Goal: Task Accomplishment & Management: Complete application form

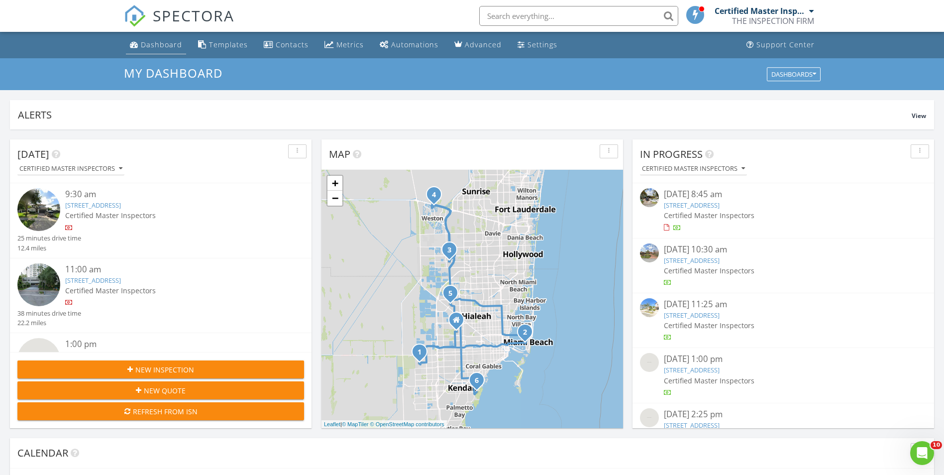
click at [153, 48] on div "Dashboard" at bounding box center [161, 44] width 41 height 9
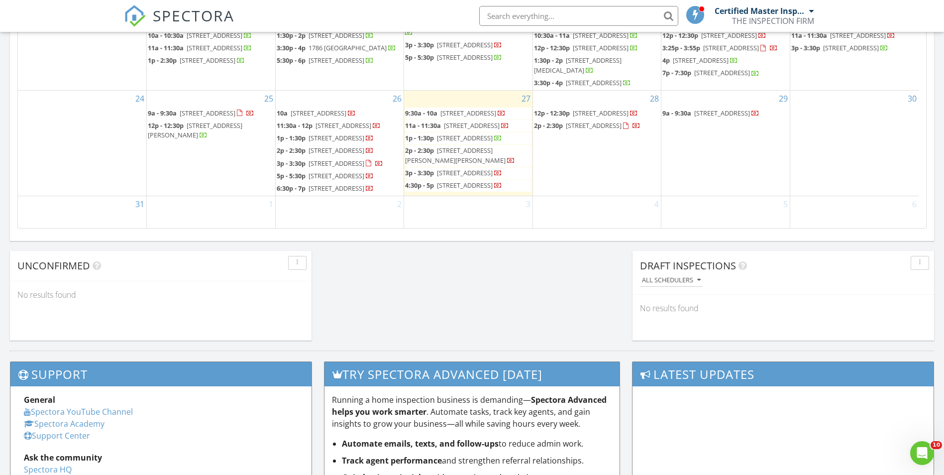
scroll to position [199, 0]
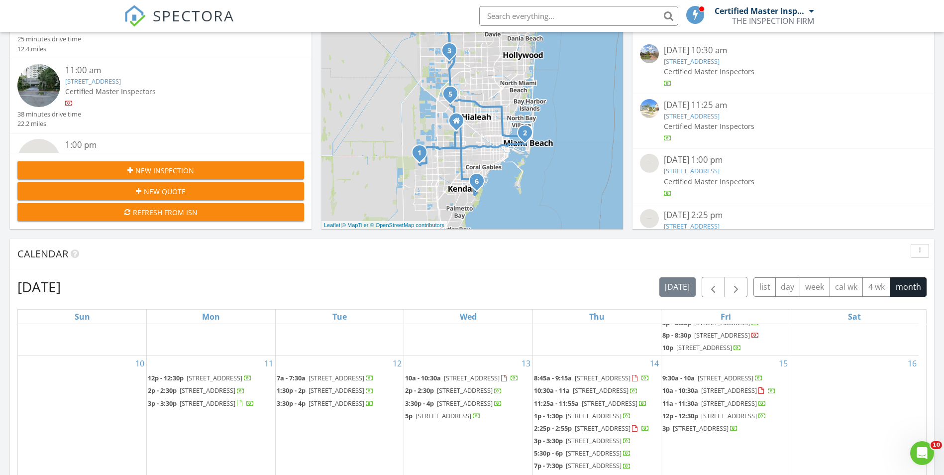
click at [157, 174] on span "New Inspection" at bounding box center [164, 170] width 59 height 10
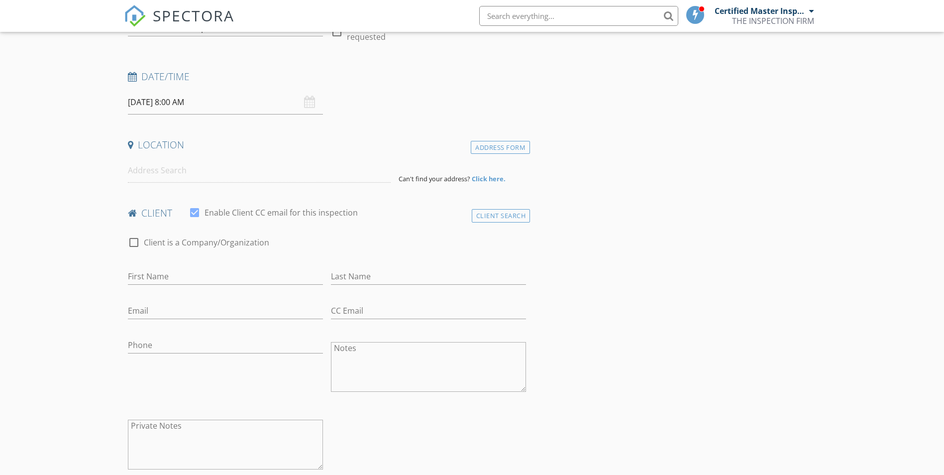
scroll to position [158, 0]
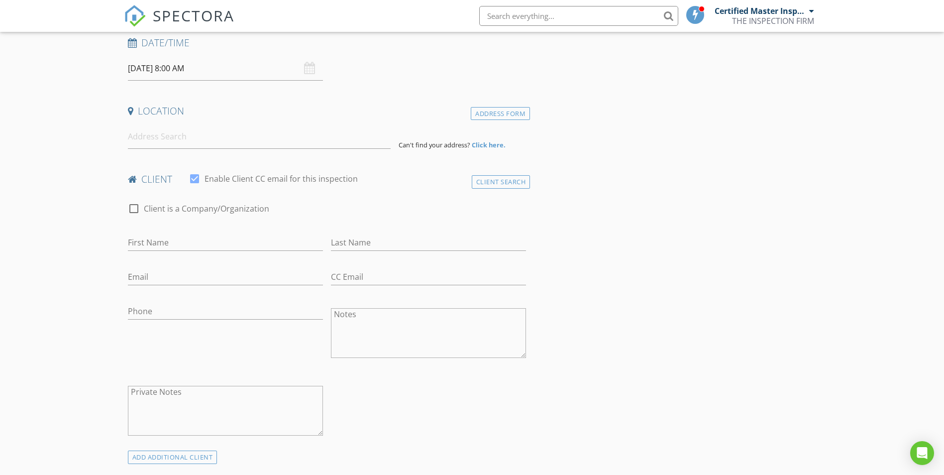
click at [184, 70] on input "08/28/2025 8:00 AM" at bounding box center [225, 68] width 195 height 24
select select "8"
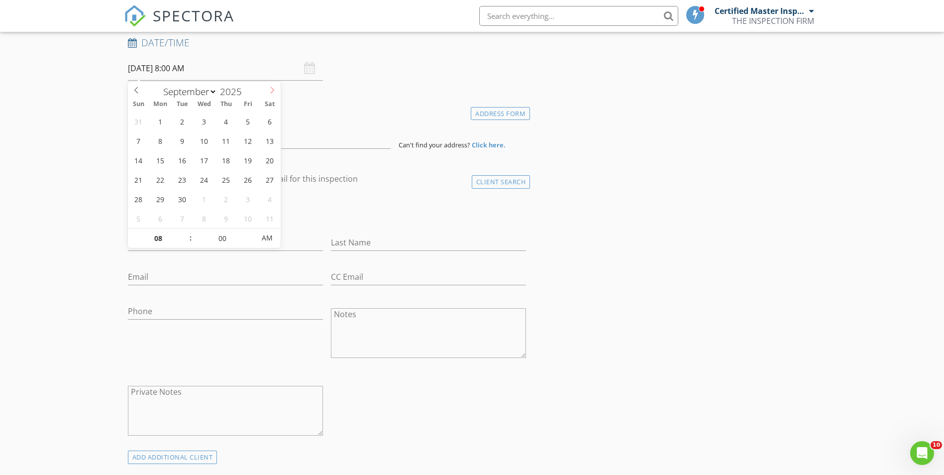
click at [268, 89] on span at bounding box center [272, 89] width 17 height 14
type input "09/02/2025 8:00 AM"
click at [189, 232] on span ":" at bounding box center [190, 238] width 3 height 20
type input "09"
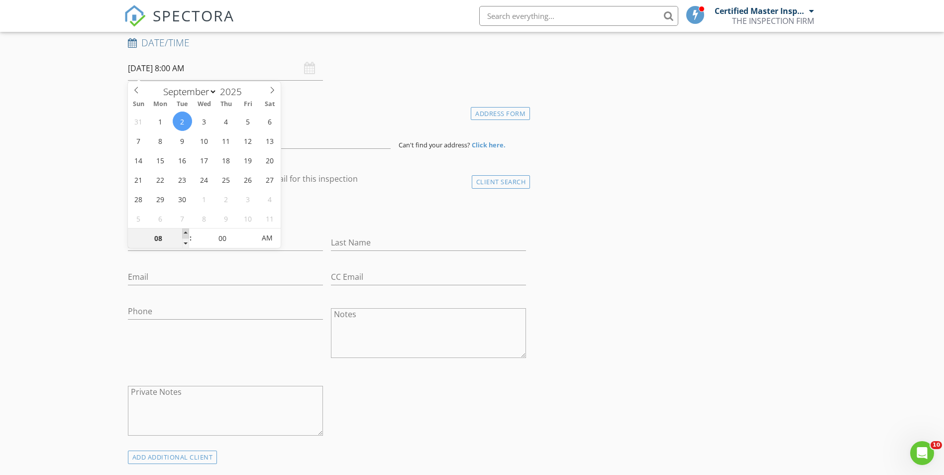
type input "09/02/2025 9:00 AM"
click at [187, 232] on span at bounding box center [185, 233] width 7 height 10
type input "10"
type input "09/02/2025 10:00 AM"
click at [187, 232] on span at bounding box center [185, 233] width 7 height 10
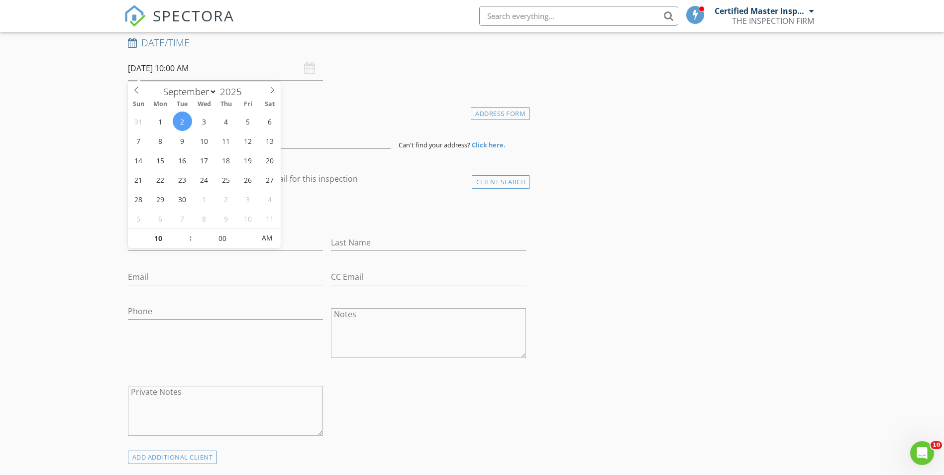
click at [345, 217] on div "check_box_outline_blank Client is a Company/Organization" at bounding box center [327, 213] width 398 height 26
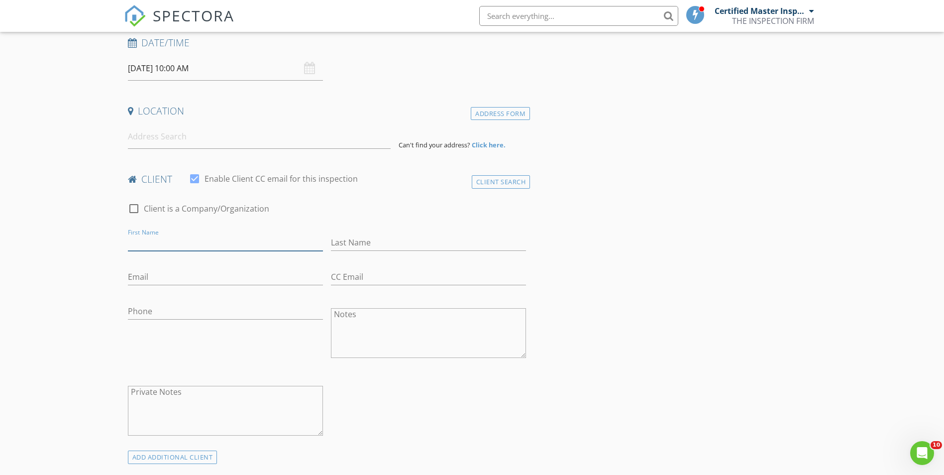
paste input "13557 SW 287 LN"
type input "13557 SW 287 LN"
click at [188, 140] on input at bounding box center [259, 136] width 263 height 24
paste input "13557 SW 287 LN"
type input "13557 SW 287th Ln, Homestead, FL, USA"
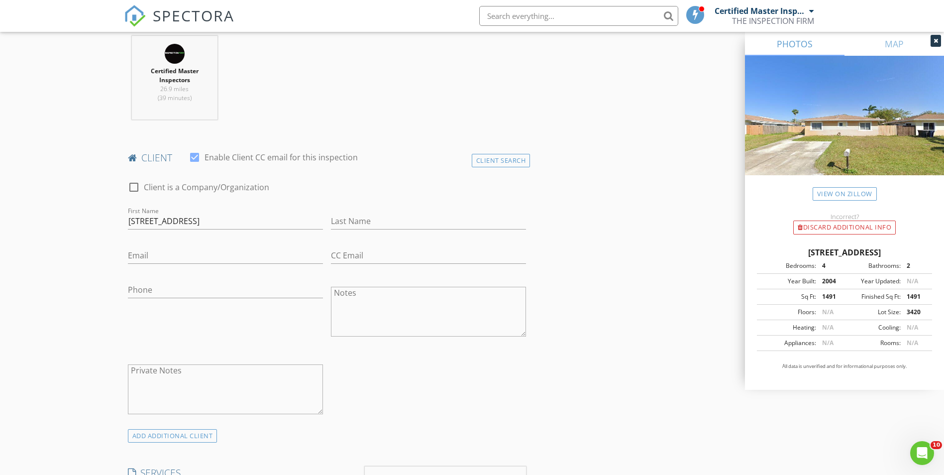
scroll to position [406, 0]
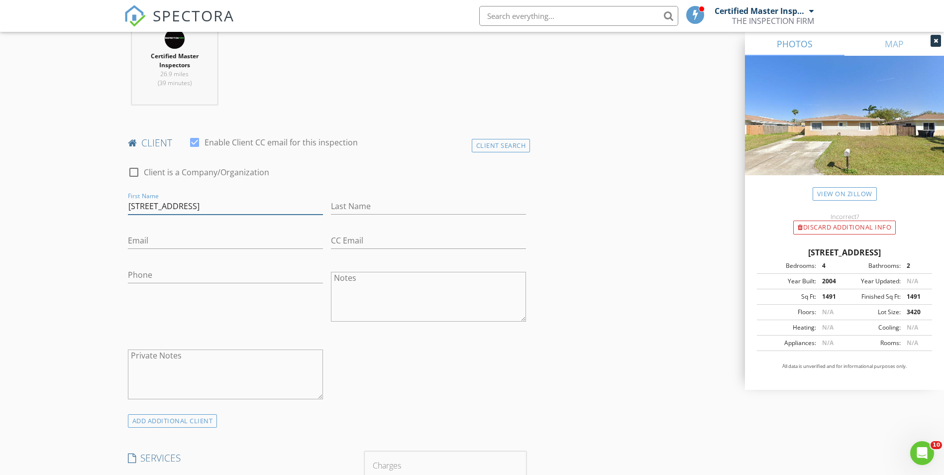
click at [196, 206] on input "13557 SW 287 LN" at bounding box center [225, 206] width 195 height 16
type input "g"
type input "GET BUYERS NAME"
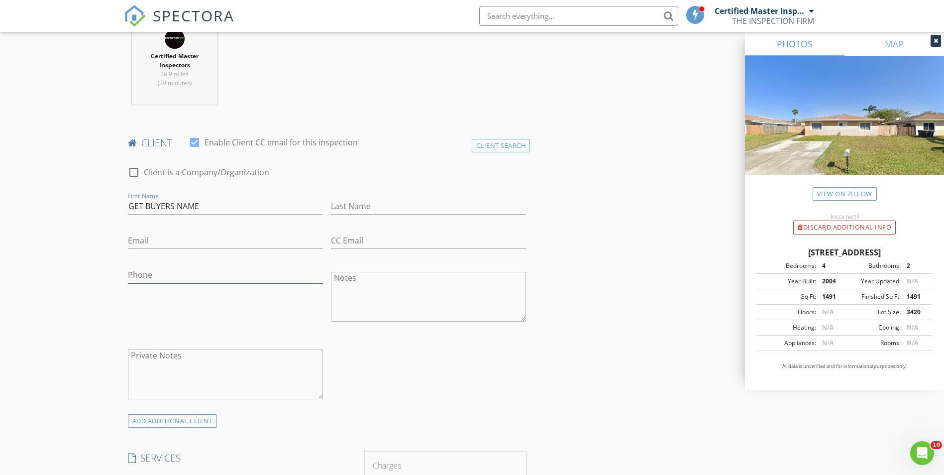
click at [180, 275] on input "Phone" at bounding box center [225, 275] width 195 height 16
type input "786-545-5371"
click at [364, 290] on textarea "Notes" at bounding box center [428, 297] width 195 height 50
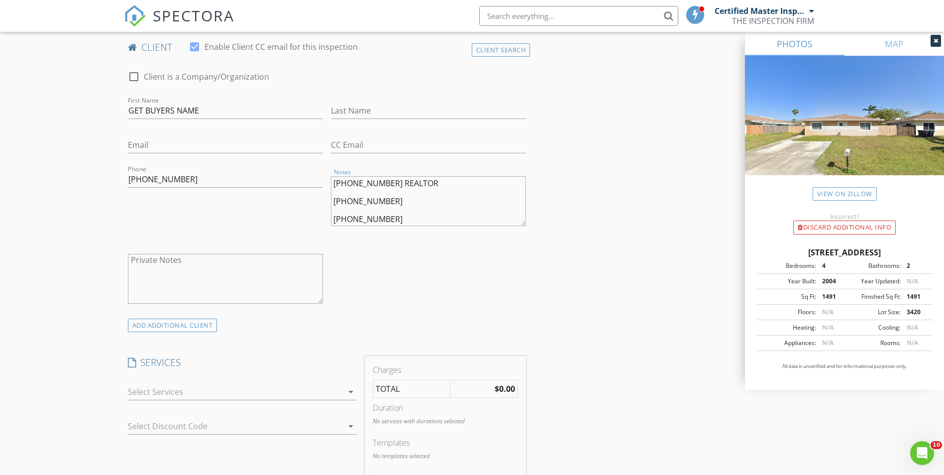
scroll to position [556, 0]
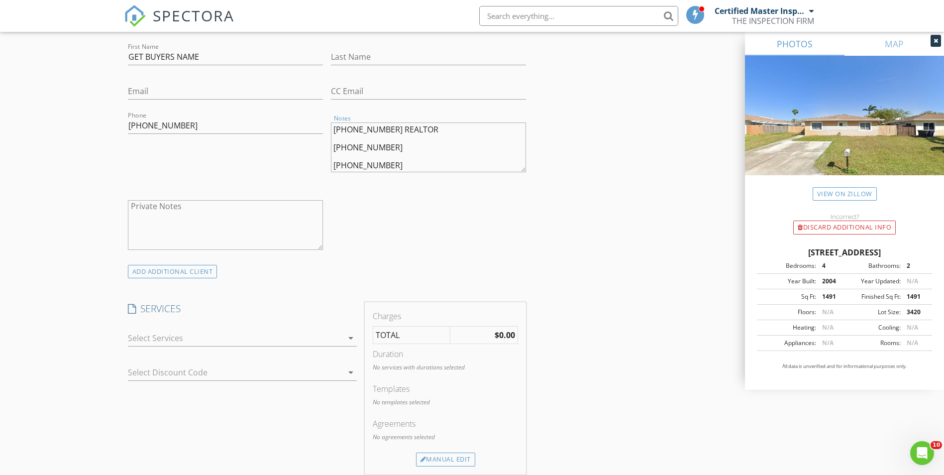
type textarea "786-355-7514 REALTOR 786-521-5802 305-323-6231"
click at [182, 330] on div at bounding box center [235, 338] width 215 height 16
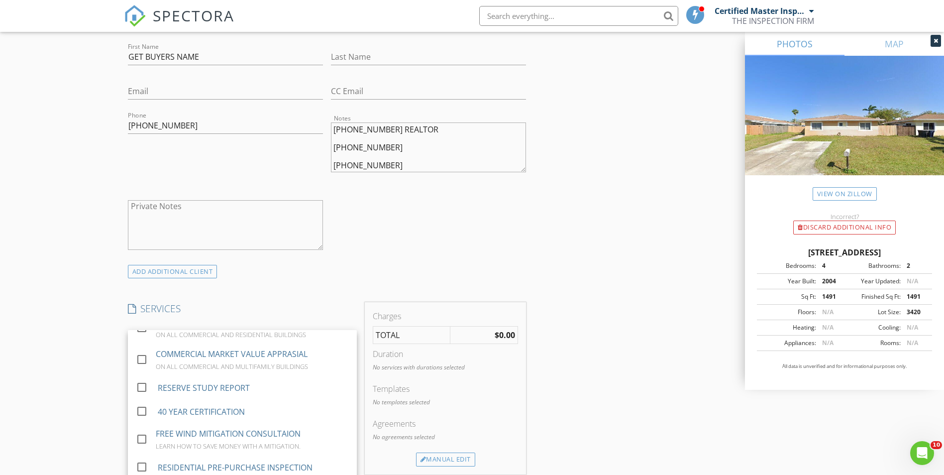
scroll to position [954, 0]
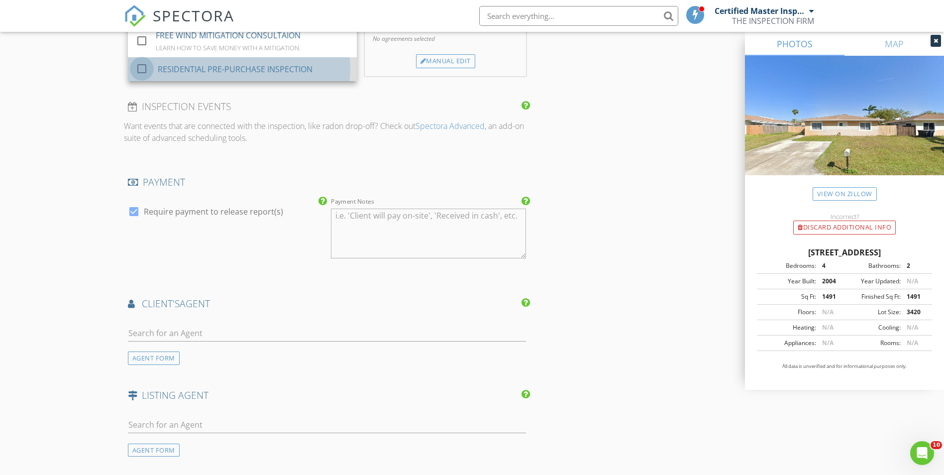
drag, startPoint x: 139, startPoint y: 66, endPoint x: 148, endPoint y: 72, distance: 10.5
click at [139, 67] on div at bounding box center [141, 68] width 17 height 17
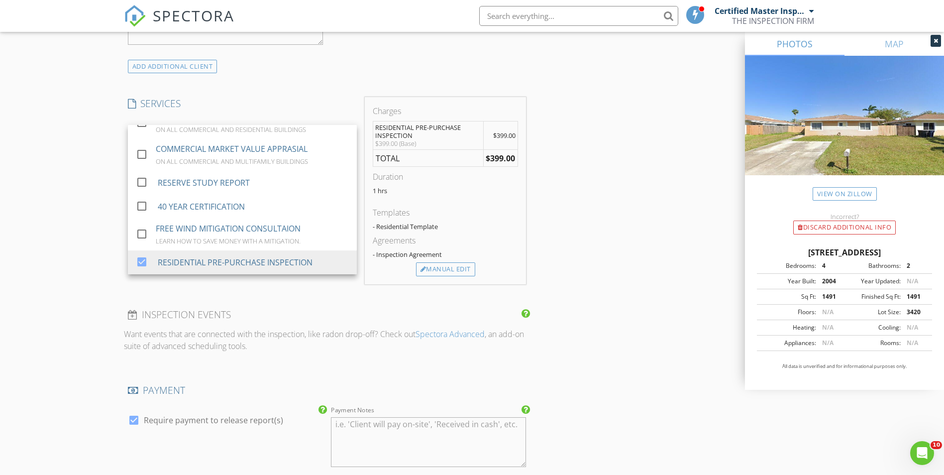
scroll to position [755, 0]
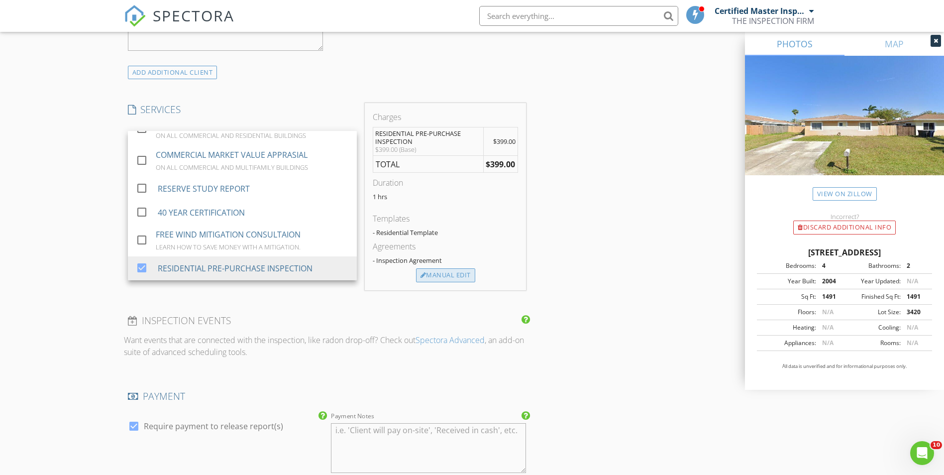
click at [435, 278] on div "Manual Edit" at bounding box center [445, 275] width 59 height 14
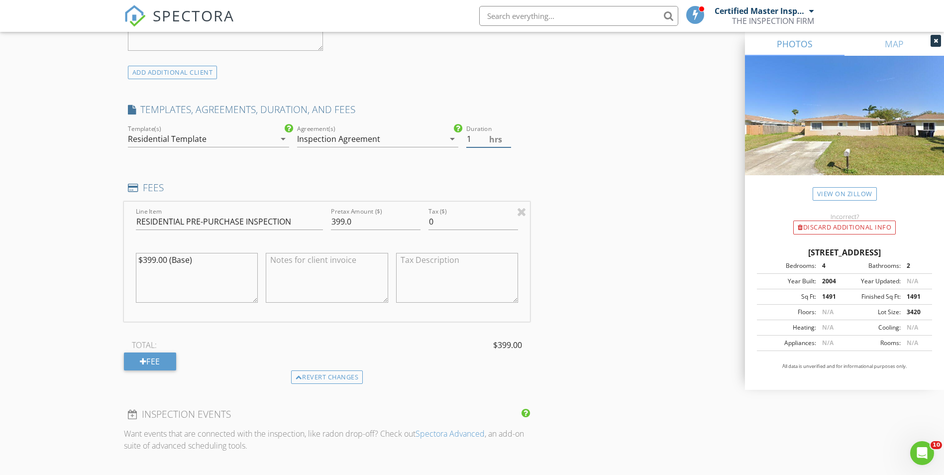
click at [473, 142] on input "1" at bounding box center [488, 139] width 45 height 16
type input ".5"
click at [353, 217] on input "399.0" at bounding box center [376, 221] width 90 height 16
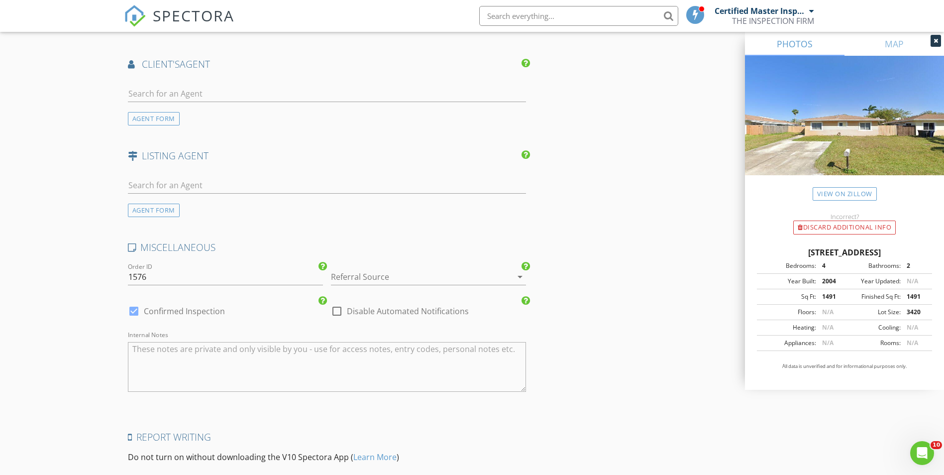
scroll to position [1414, 0]
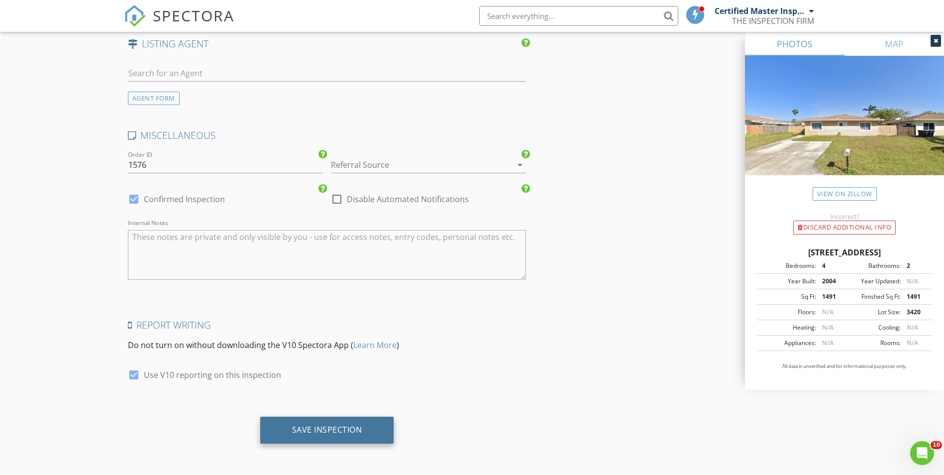
type input "500"
click at [313, 427] on div "Save Inspection" at bounding box center [327, 429] width 70 height 10
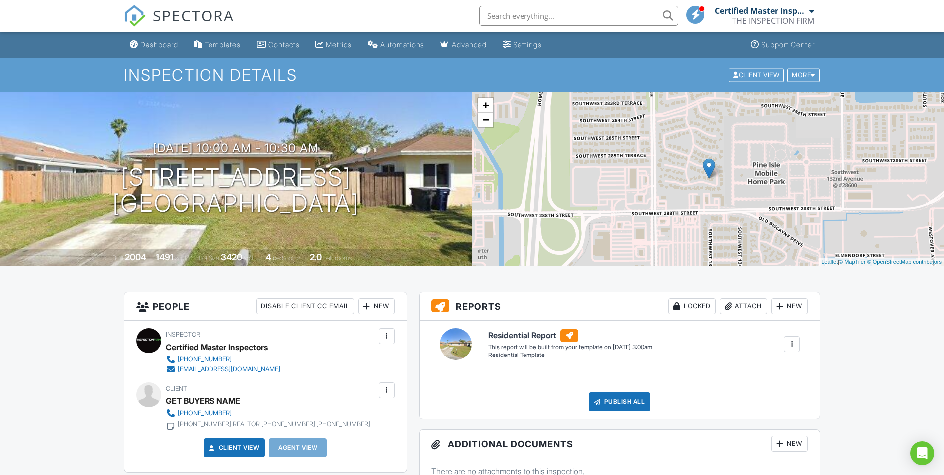
click at [156, 50] on link "Dashboard" at bounding box center [154, 45] width 56 height 18
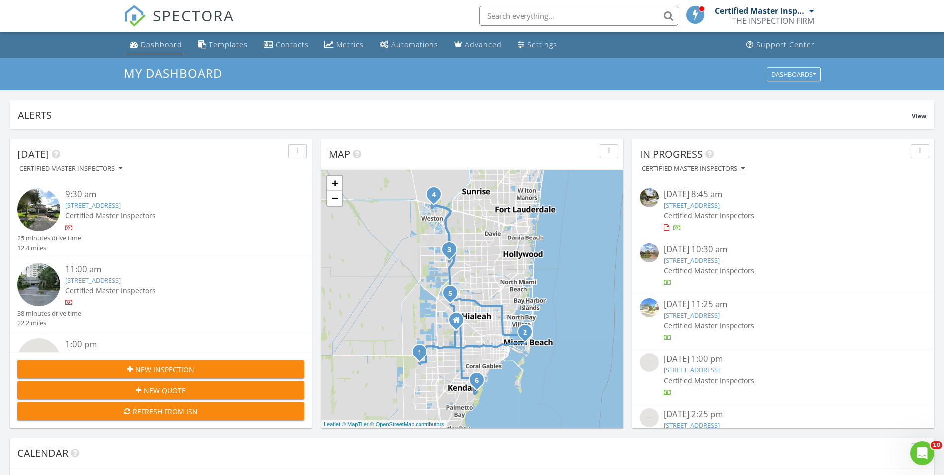
click at [170, 41] on div "Dashboard" at bounding box center [161, 44] width 41 height 9
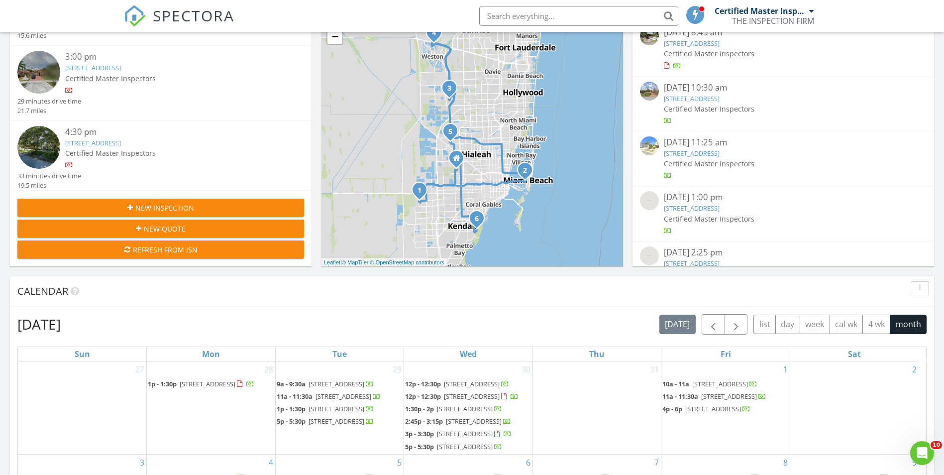
scroll to position [149, 0]
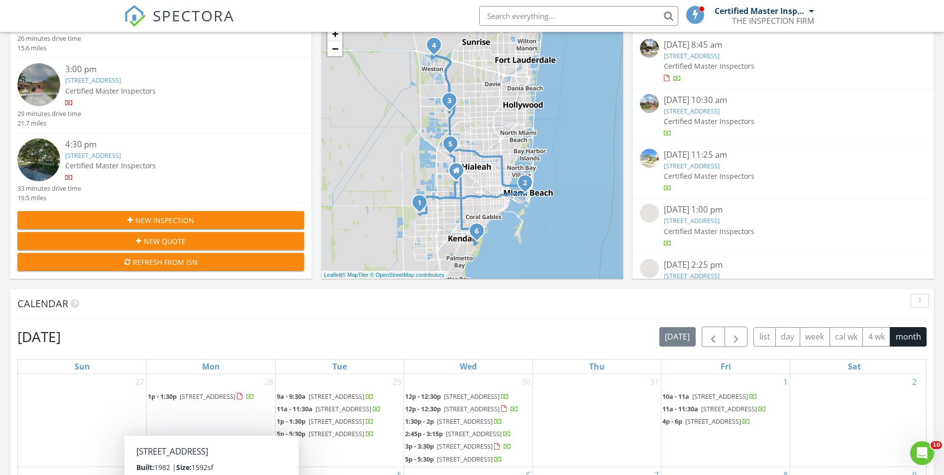
click at [156, 223] on span "New Inspection" at bounding box center [164, 220] width 59 height 10
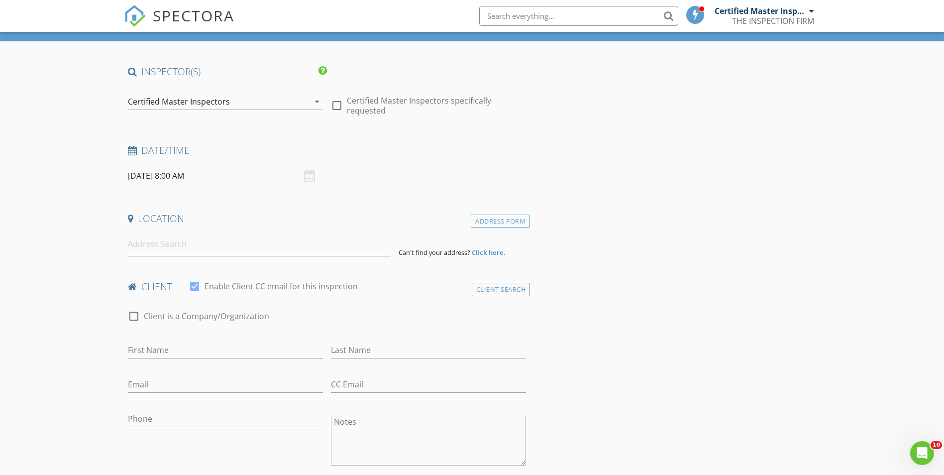
scroll to position [50, 0]
drag, startPoint x: 172, startPoint y: 246, endPoint x: 145, endPoint y: 341, distance: 99.4
click at [145, 341] on div "First Name" at bounding box center [225, 352] width 195 height 32
paste input "[PERSON_NAME]"
type input "[PERSON_NAME]"
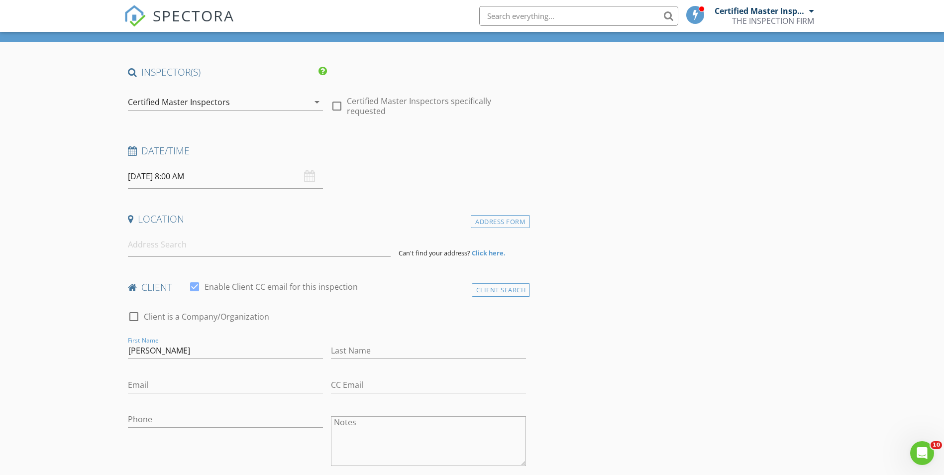
click at [197, 176] on input "08/28/2025 8:00 AM" at bounding box center [225, 176] width 195 height 24
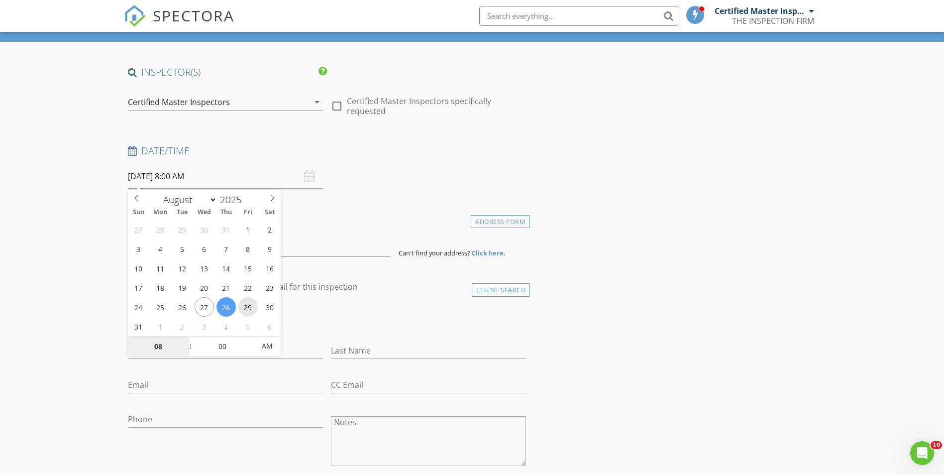
type input "[DATE] 8:00 AM"
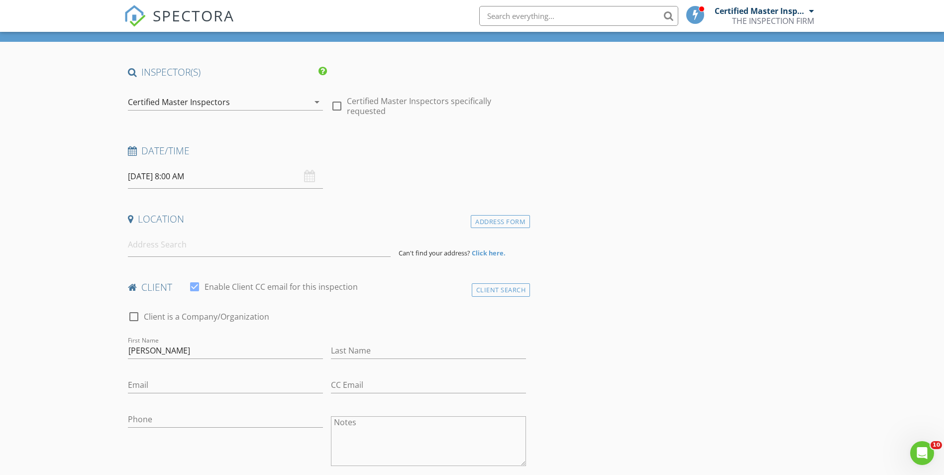
drag, startPoint x: 353, startPoint y: 316, endPoint x: 181, endPoint y: 252, distance: 183.9
click at [353, 316] on div "check_box_outline_blank Client is a Company/Organization" at bounding box center [327, 321] width 398 height 26
click at [181, 252] on input at bounding box center [259, 244] width 263 height 24
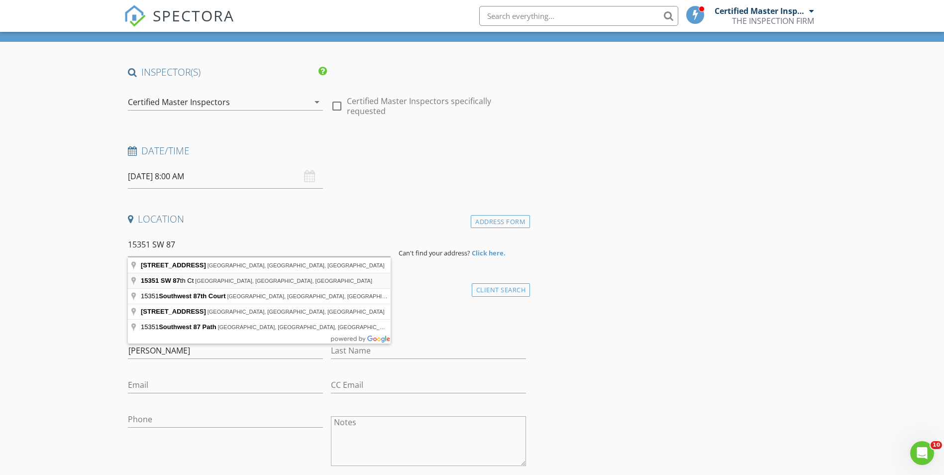
type input "15351 SW 87th Ct, Palmetto Bay, FL, USA"
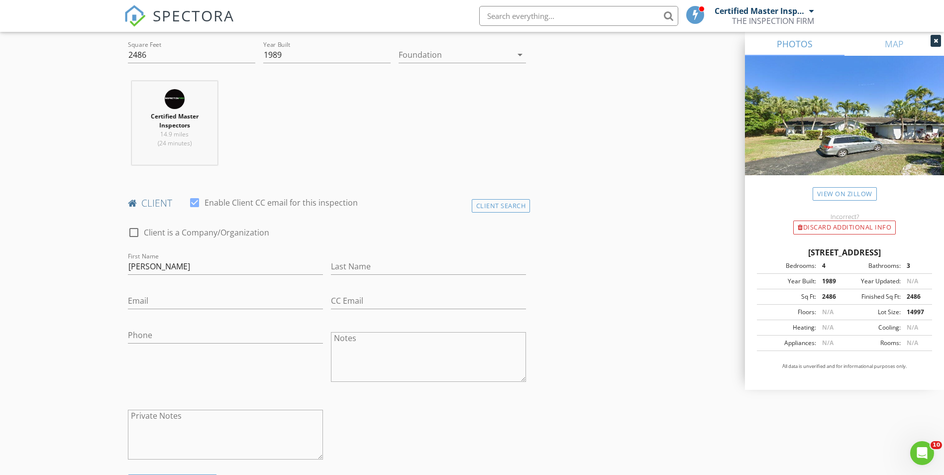
scroll to position [348, 0]
click at [188, 328] on input "Phone" at bounding box center [225, 333] width 195 height 16
type input "H"
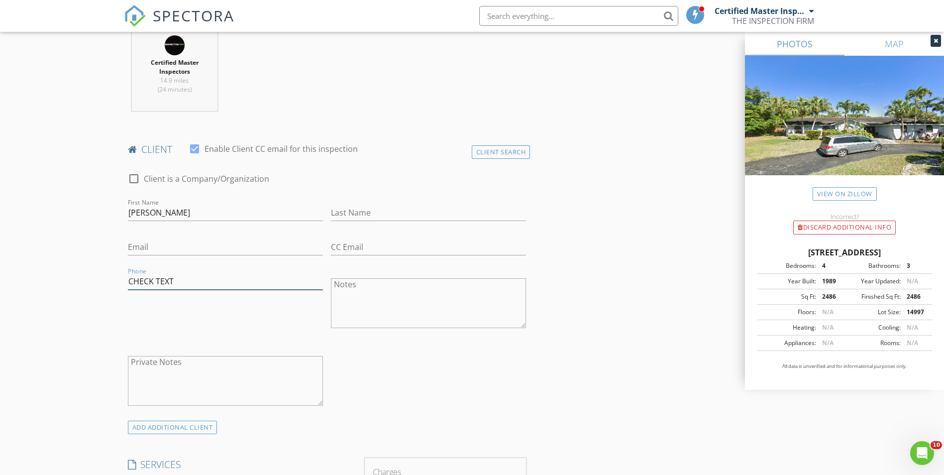
scroll to position [497, 0]
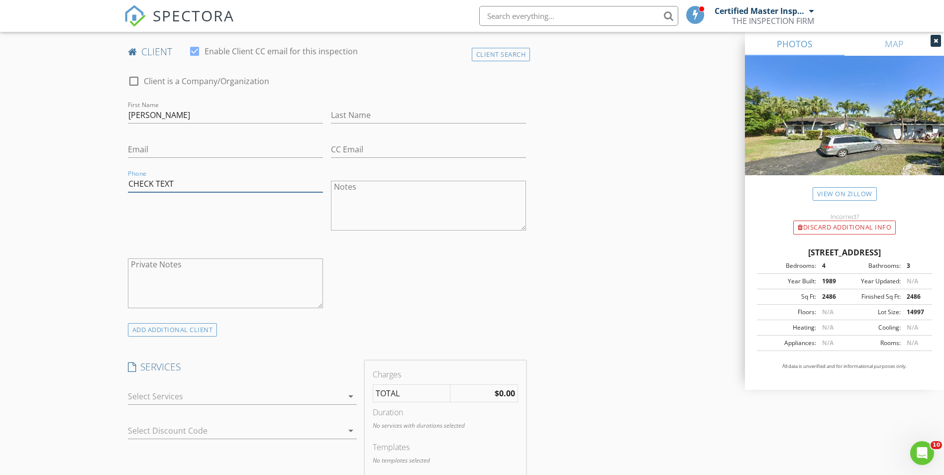
type input "CHECK TEXT"
click at [197, 391] on div at bounding box center [235, 396] width 215 height 16
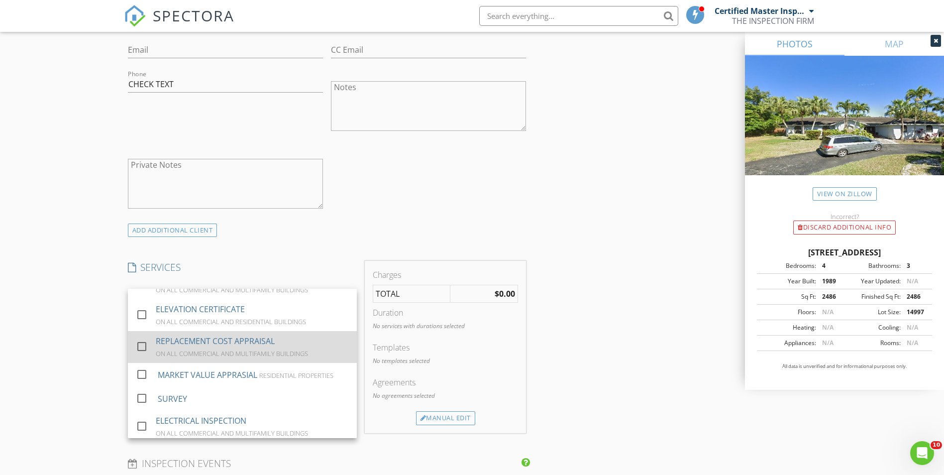
scroll to position [149, 0]
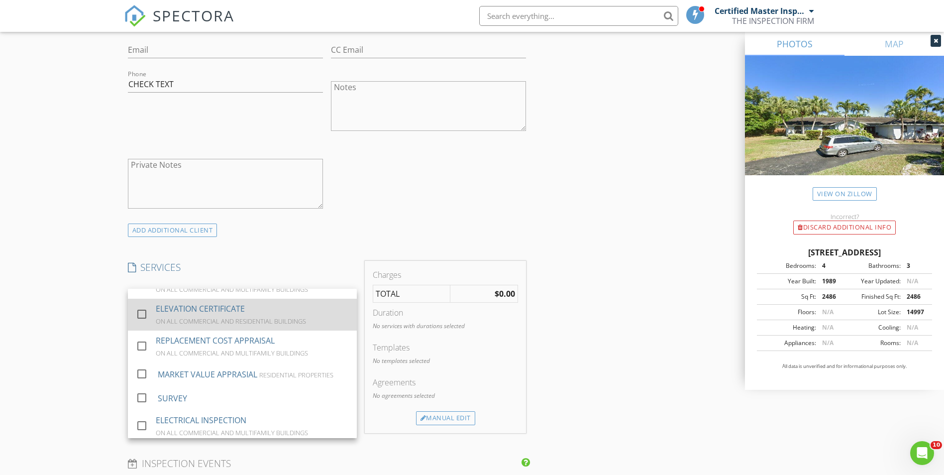
click at [202, 318] on div "ON ALL COMMERCIAL AND RESIDENTIAL BUILDINGS" at bounding box center [231, 321] width 150 height 8
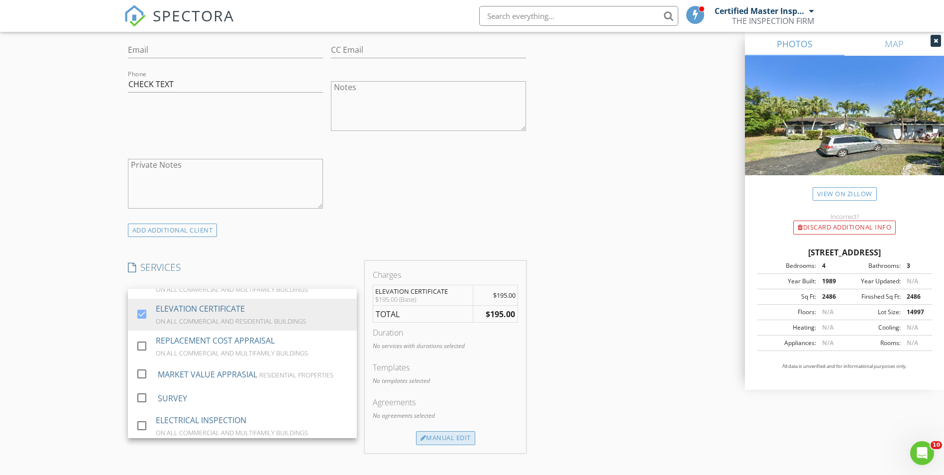
click at [443, 436] on div "Manual Edit" at bounding box center [445, 438] width 59 height 14
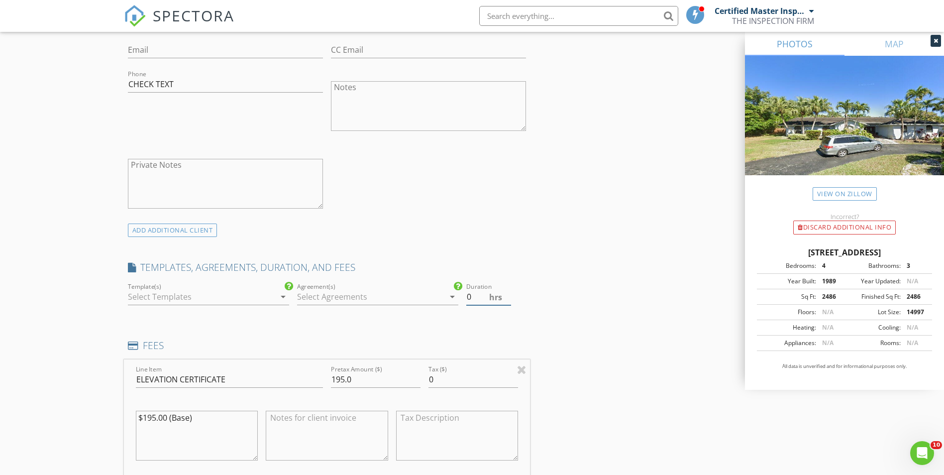
click at [475, 298] on input "0" at bounding box center [488, 297] width 45 height 16
type input "0"
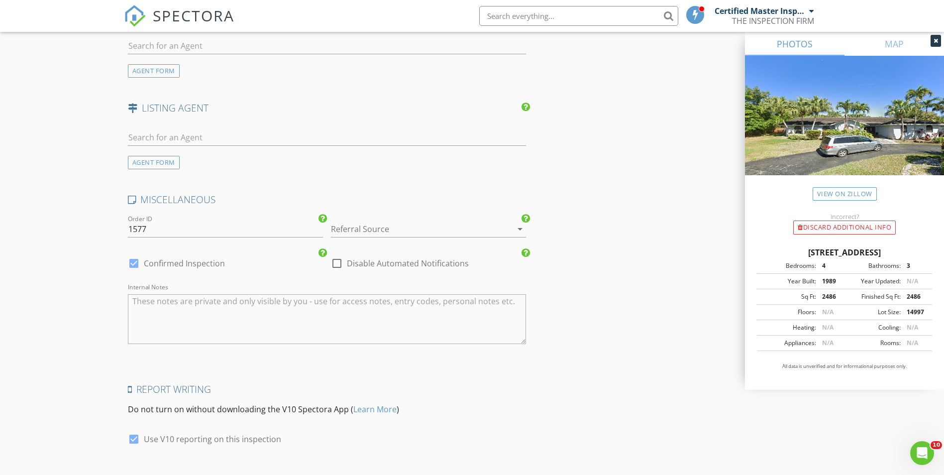
scroll to position [1414, 0]
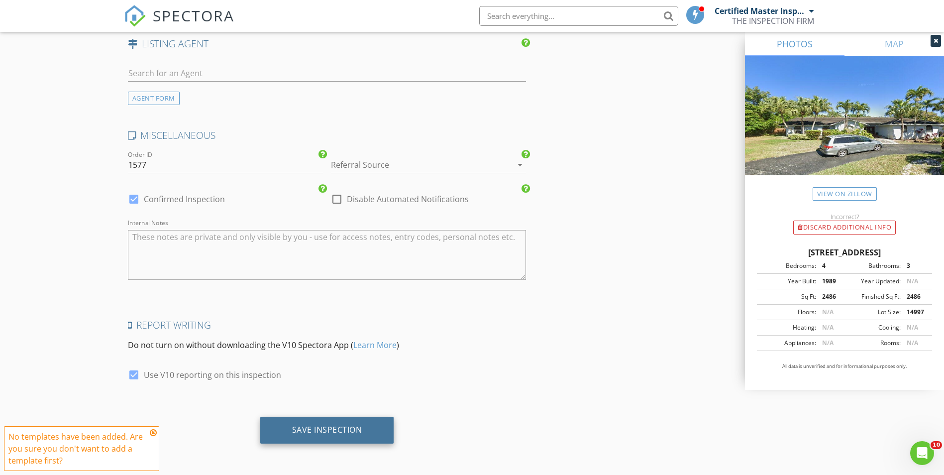
click at [338, 423] on div "Save Inspection" at bounding box center [327, 429] width 134 height 27
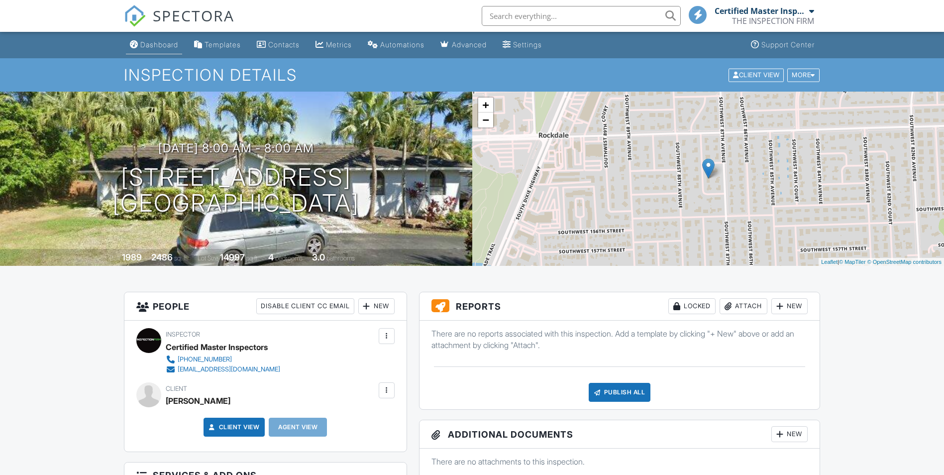
click at [161, 50] on link "Dashboard" at bounding box center [154, 45] width 56 height 18
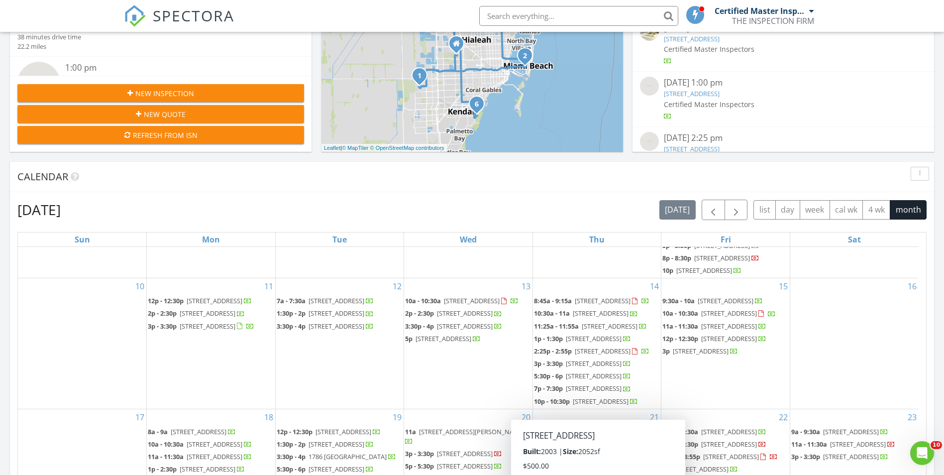
scroll to position [199, 0]
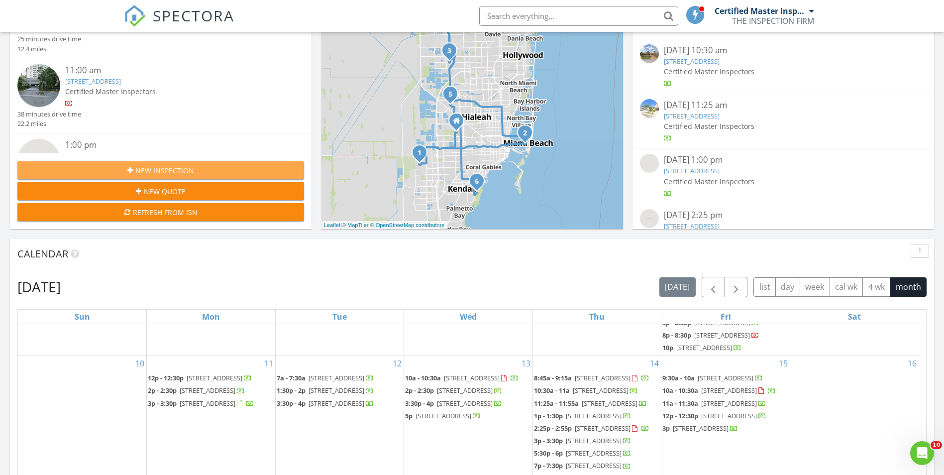
click at [180, 170] on span "New Inspection" at bounding box center [164, 170] width 59 height 10
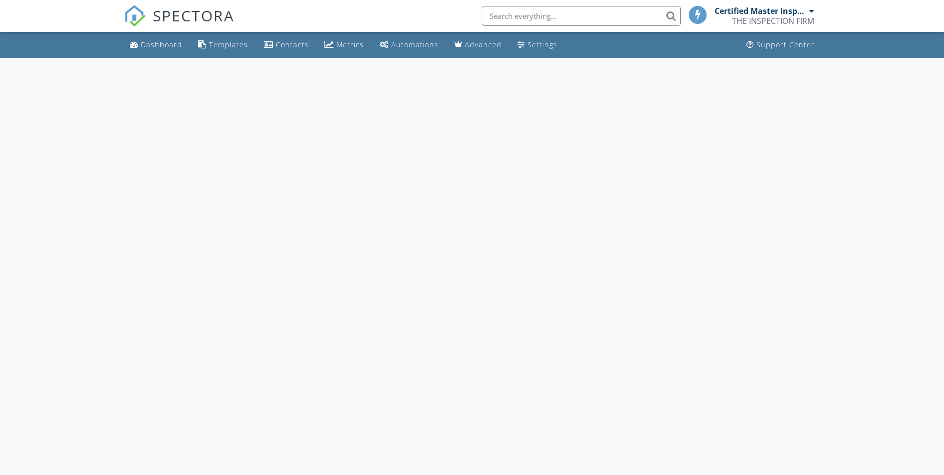
select select "7"
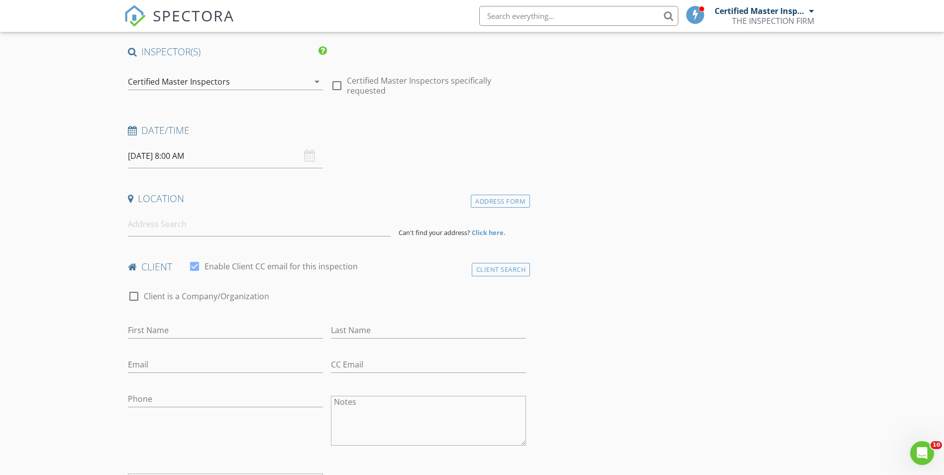
scroll to position [50, 0]
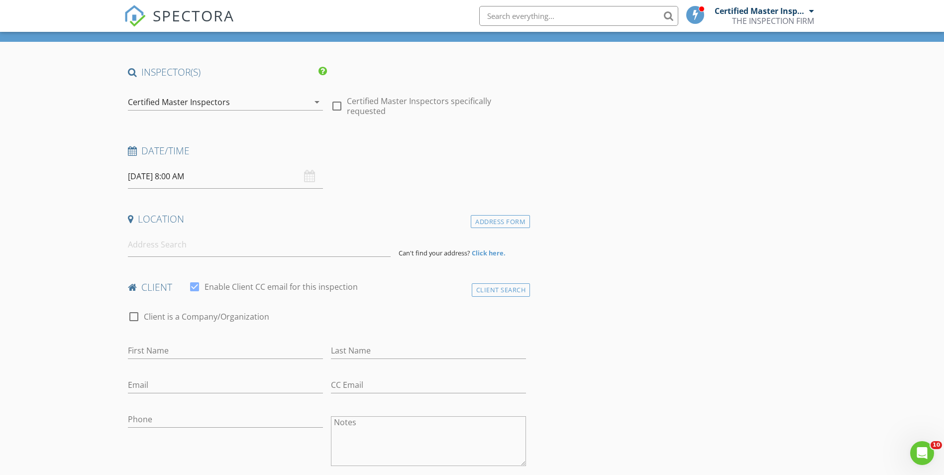
click at [163, 177] on input "[DATE] 8:00 AM" at bounding box center [225, 176] width 195 height 24
type input "[DATE] 8:00 AM"
type input "09"
type input "[DATE] 9:00 AM"
click at [183, 338] on span at bounding box center [185, 341] width 7 height 10
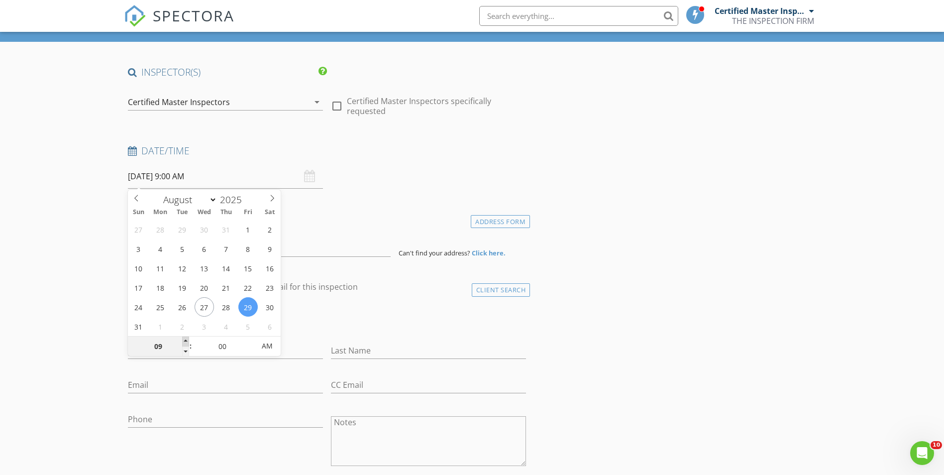
type input "10"
type input "[DATE] 10:00 AM"
click at [183, 338] on span at bounding box center [185, 341] width 7 height 10
type input "11"
type input "[DATE] 11:00 AM"
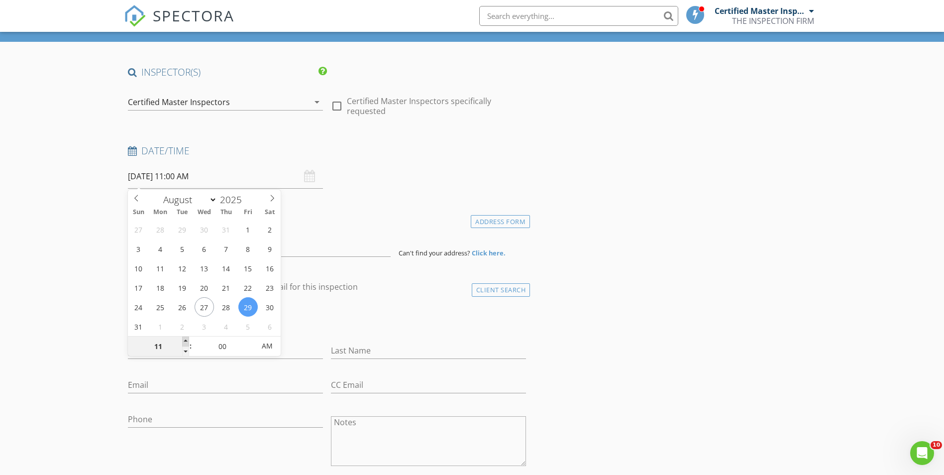
click at [183, 338] on span at bounding box center [185, 341] width 7 height 10
type input "12"
type input "[DATE] 12:00 PM"
click at [184, 339] on span at bounding box center [185, 341] width 7 height 10
click at [387, 302] on div "check_box_outline_blank Client is a Company/Organization" at bounding box center [327, 317] width 406 height 34
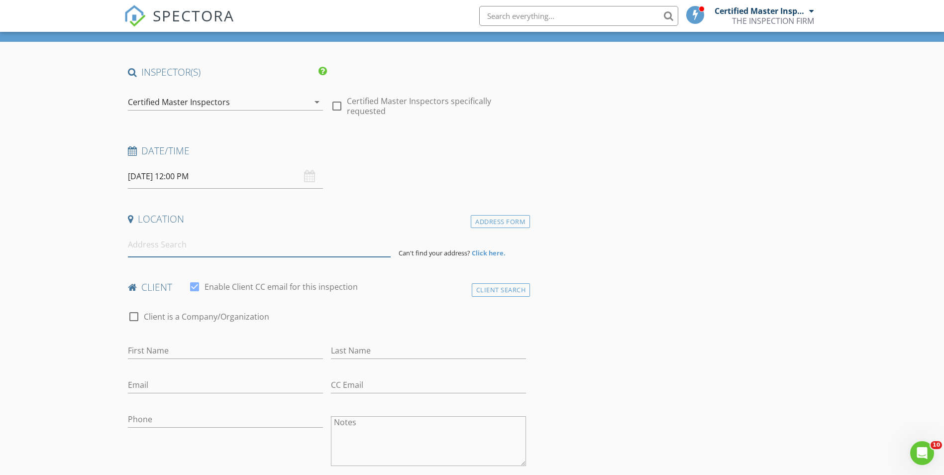
click at [160, 249] on input at bounding box center [259, 244] width 263 height 24
paste input "5711 SW 118 AVENUE, COOPER CITY FL 33330-4177"
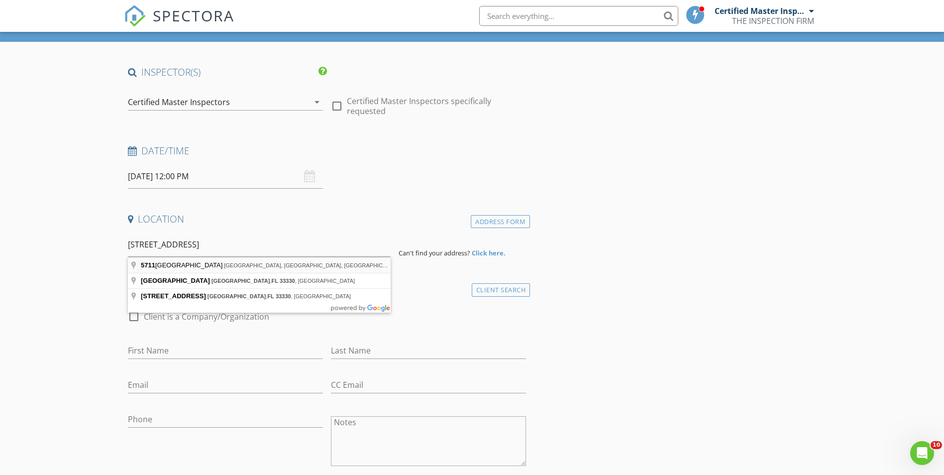
type input "5711 Southwest 118th Avenue, Cooper City, FL, USA"
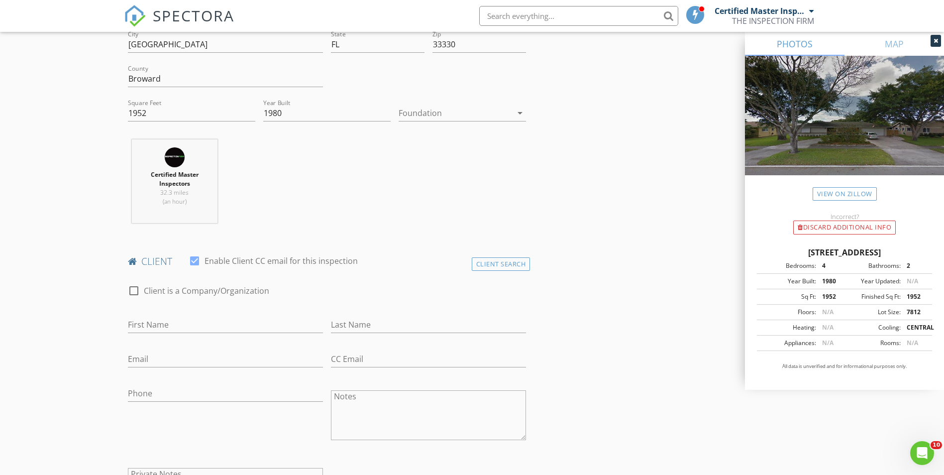
scroll to position [298, 0]
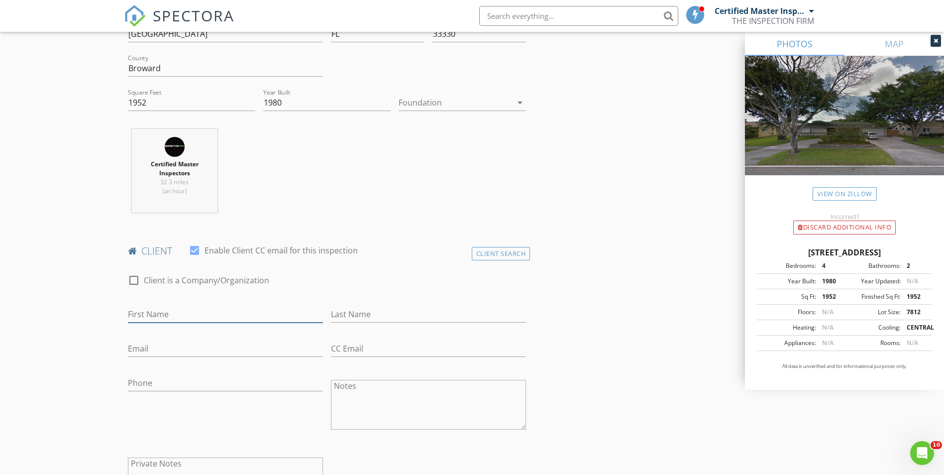
click at [171, 318] on input "First Name" at bounding box center [225, 314] width 195 height 16
type input "ANDRES RESTREPO"
click at [187, 382] on input "Phone" at bounding box center [225, 383] width 195 height 16
click at [128, 383] on input "LEX ESTEVES" at bounding box center [225, 383] width 195 height 16
type input "ALEX ESTEVES"
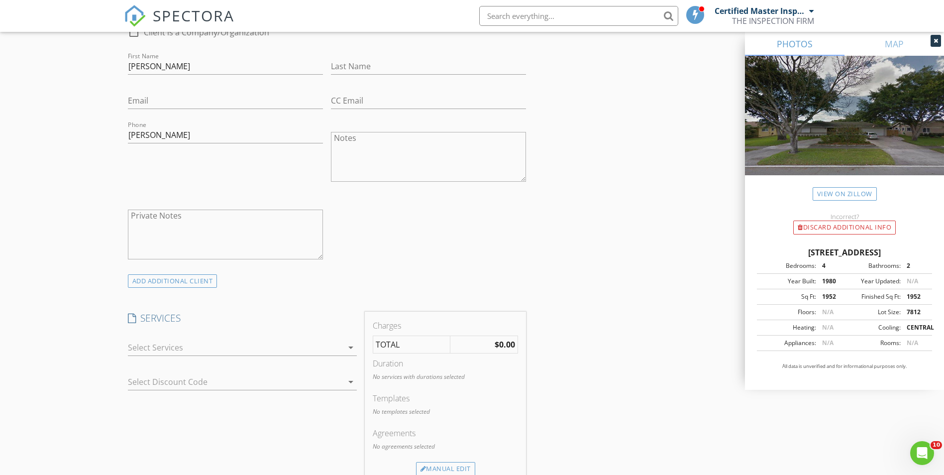
scroll to position [547, 0]
click at [197, 345] on div at bounding box center [235, 346] width 215 height 16
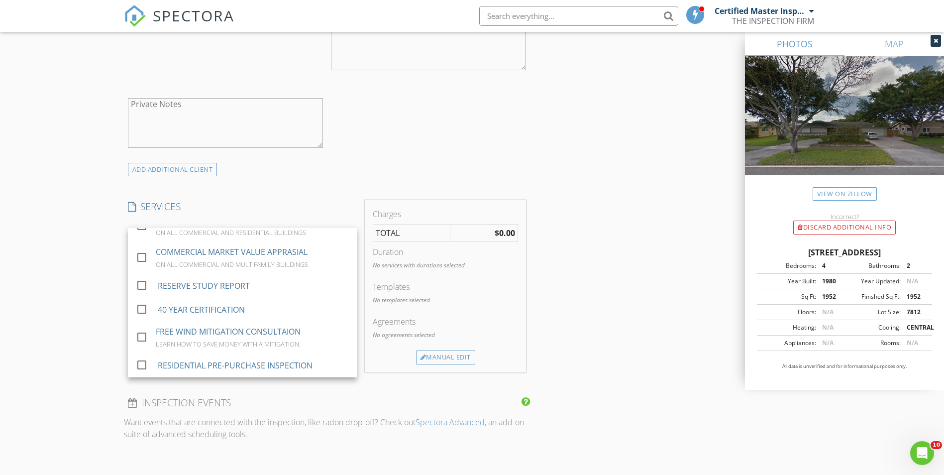
scroll to position [696, 0]
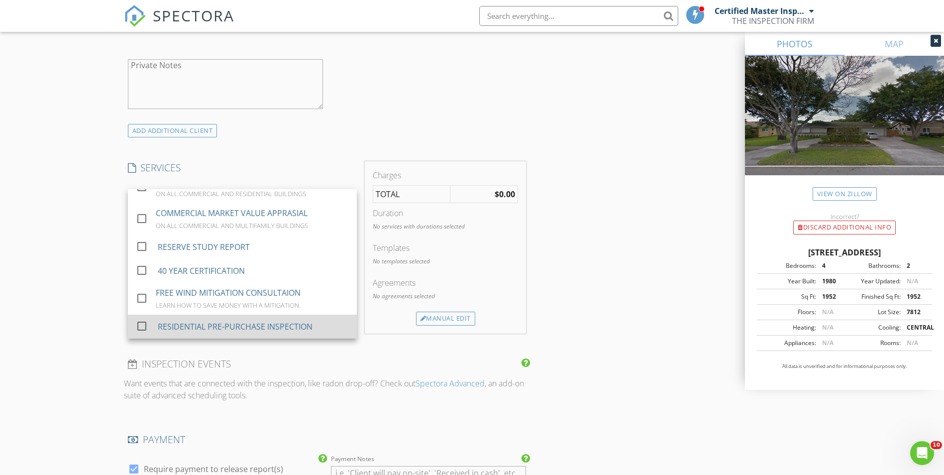
click at [150, 325] on div "check_box_outline_blank" at bounding box center [144, 326] width 16 height 12
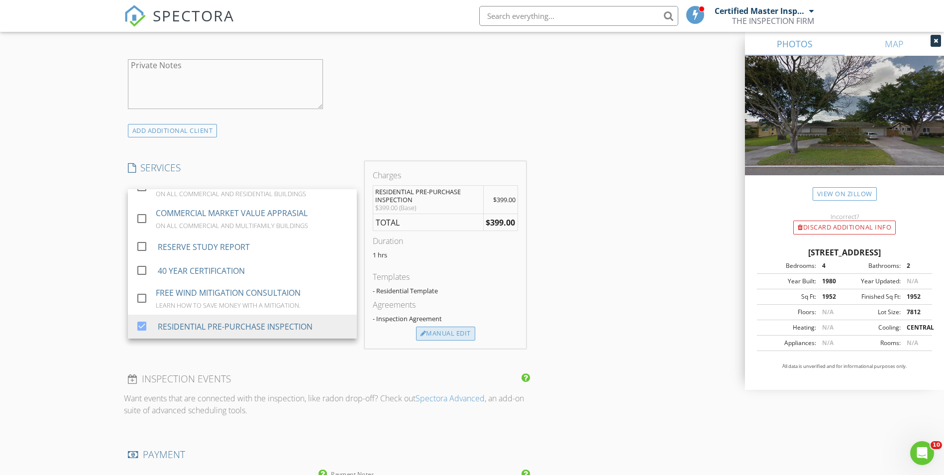
click at [445, 334] on div "Manual Edit" at bounding box center [445, 333] width 59 height 14
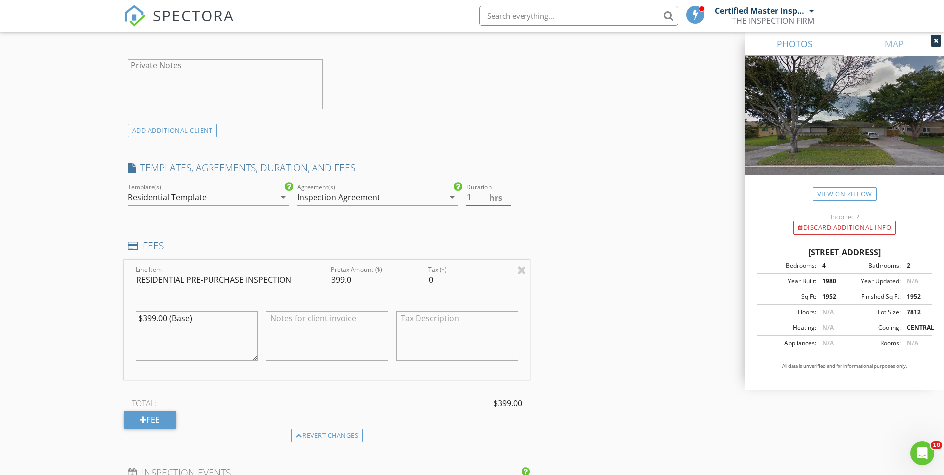
click at [476, 198] on input "1" at bounding box center [488, 197] width 45 height 16
type input ".5"
click at [359, 282] on input "399.0" at bounding box center [376, 280] width 90 height 16
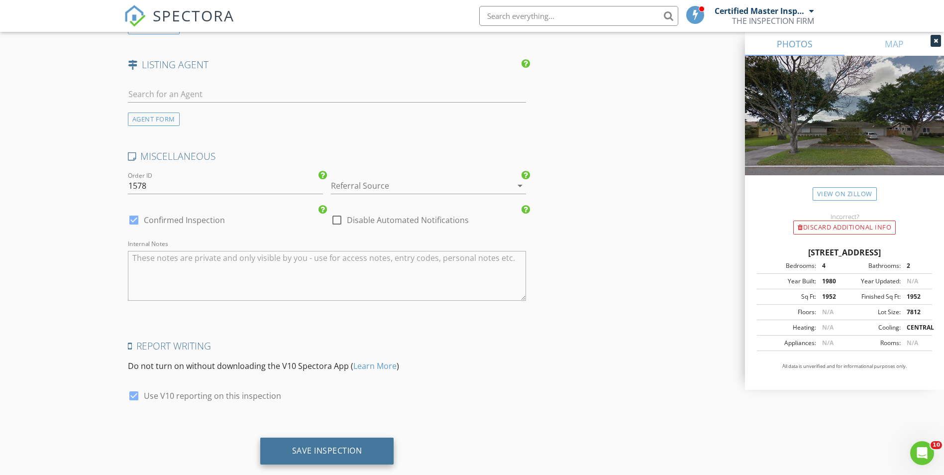
scroll to position [1414, 0]
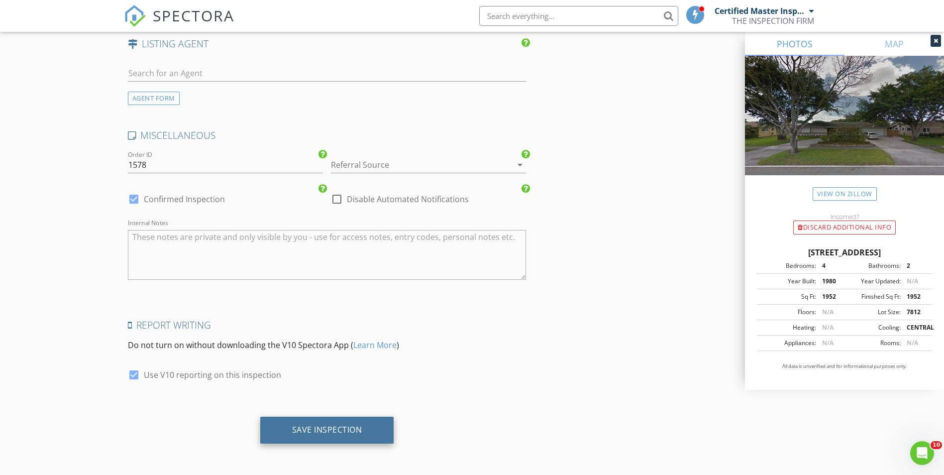
type input "450"
click at [337, 431] on div "Save Inspection" at bounding box center [327, 429] width 70 height 10
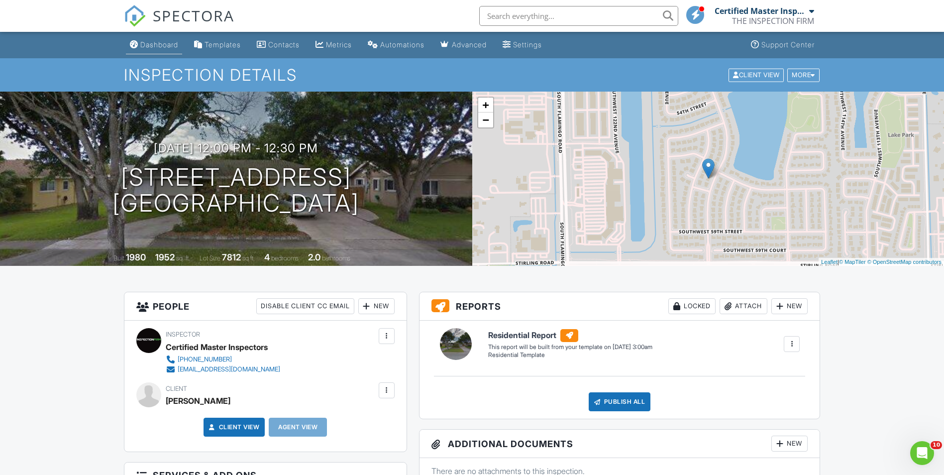
click at [167, 48] on div "Dashboard" at bounding box center [159, 44] width 38 height 8
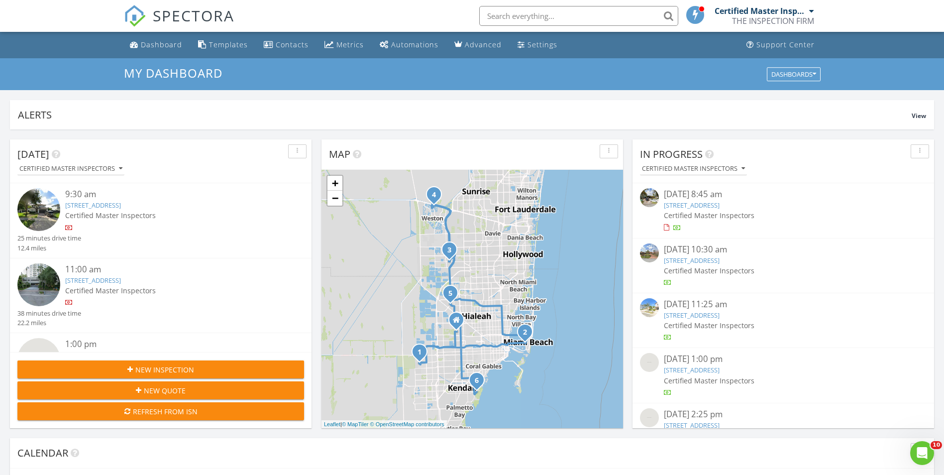
click at [188, 364] on span "New Inspection" at bounding box center [164, 369] width 59 height 10
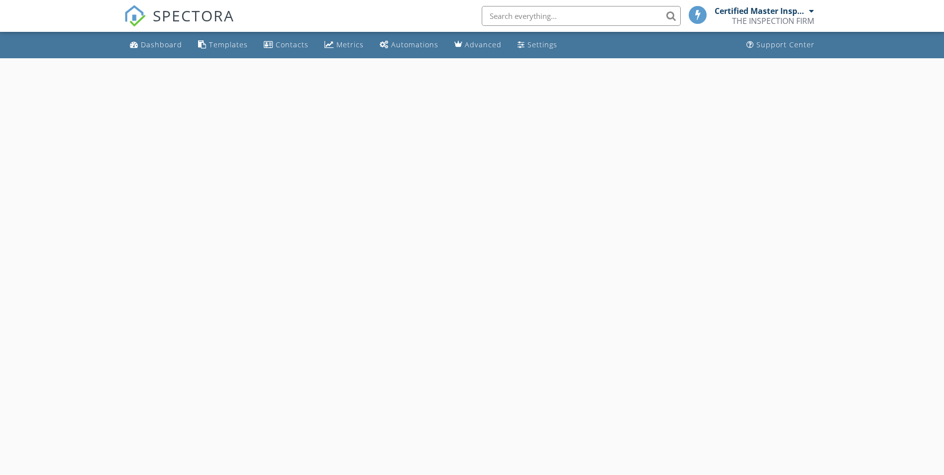
select select "7"
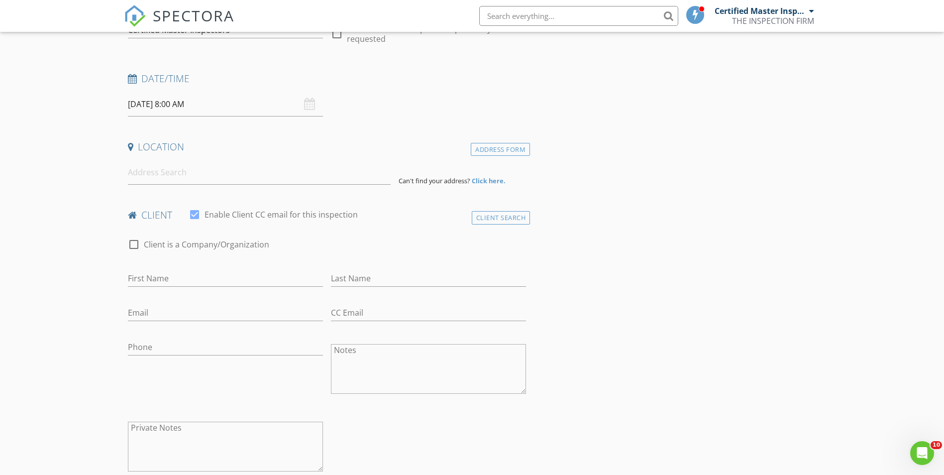
scroll to position [99, 0]
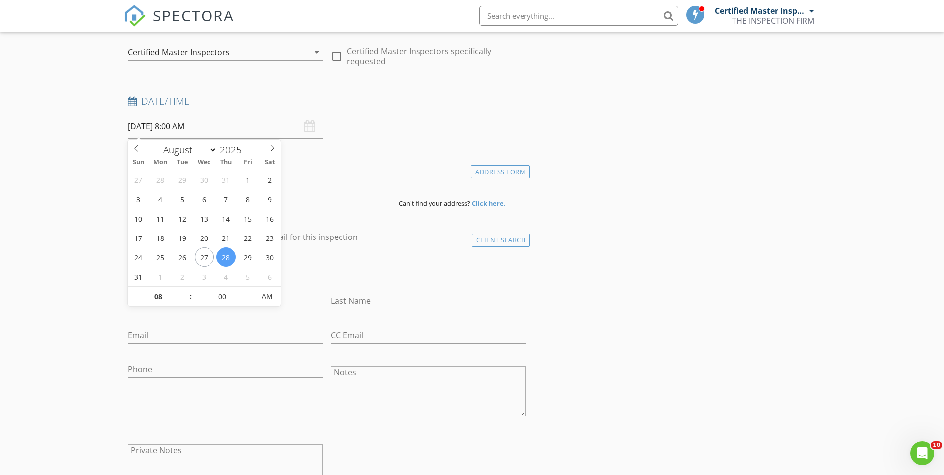
click at [178, 129] on input "[DATE] 8:00 AM" at bounding box center [225, 126] width 195 height 24
type input "09"
type input "[DATE] 9:00 AM"
click at [187, 292] on span at bounding box center [185, 292] width 7 height 10
type input "10"
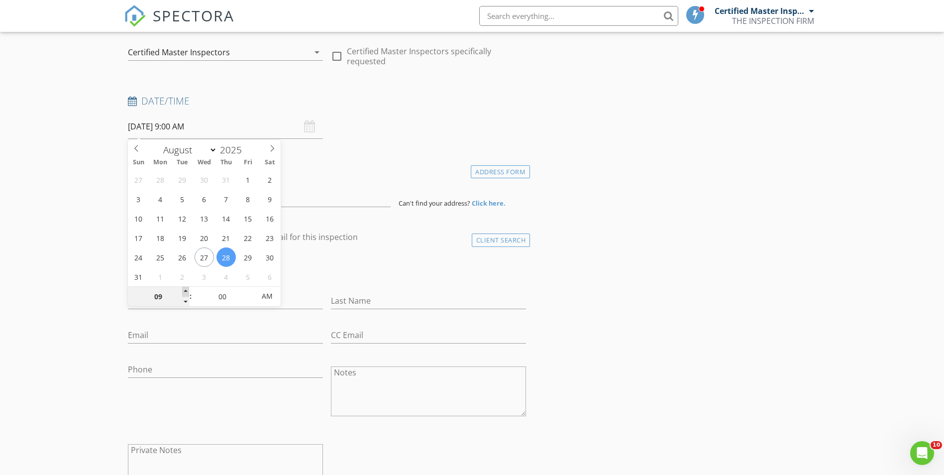
type input "[DATE] 10:00 AM"
click at [187, 292] on span at bounding box center [185, 292] width 7 height 10
type input "11"
type input "08/28/2025 11:00 AM"
click at [187, 292] on span at bounding box center [185, 292] width 7 height 10
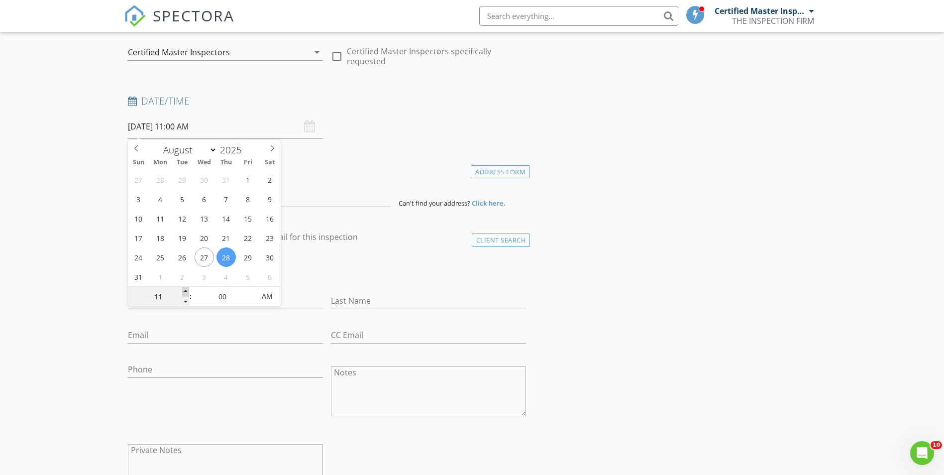
type input "12"
type input "08/28/2025 12:00 PM"
click at [187, 292] on span at bounding box center [185, 292] width 7 height 10
type input "01"
type input "08/28/2025 1:00 PM"
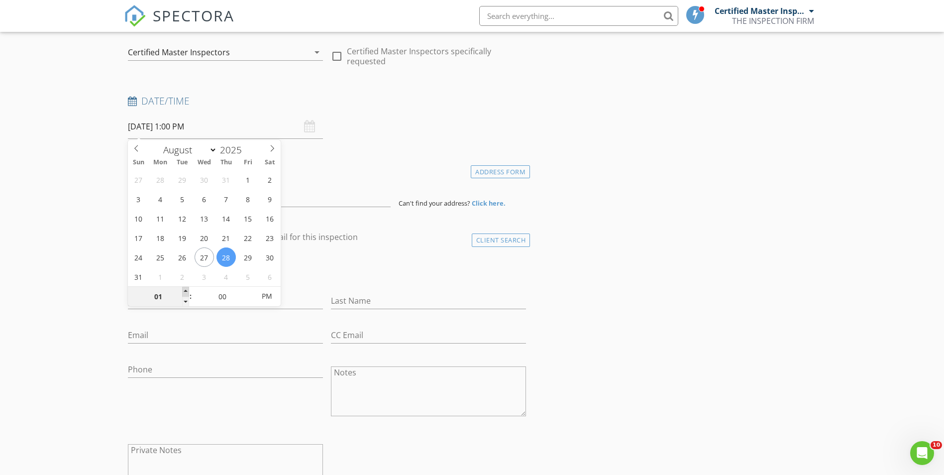
click at [187, 292] on span at bounding box center [185, 292] width 7 height 10
type input "02"
type input "08/28/2025 2:00 PM"
click at [187, 292] on span at bounding box center [185, 292] width 7 height 10
type input "03"
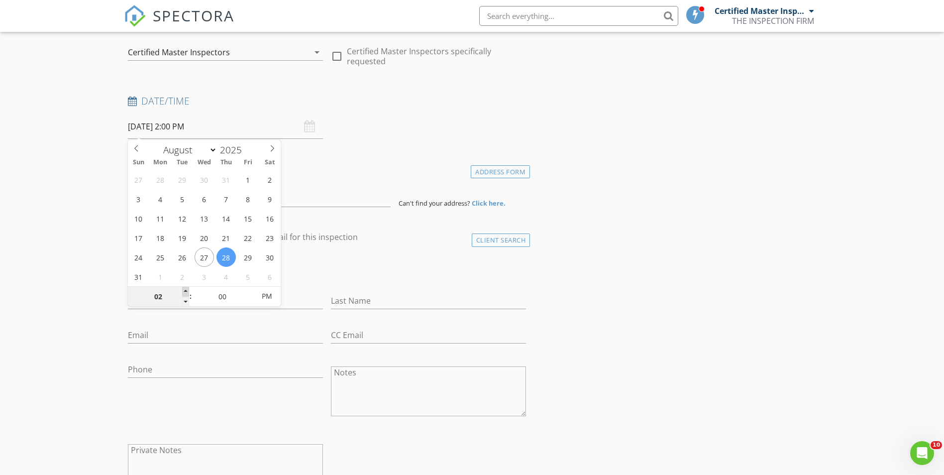
type input "08/28/2025 3:00 PM"
click at [187, 292] on span at bounding box center [185, 292] width 7 height 10
type input "05"
type input "08/28/2025 3:05 PM"
click at [249, 288] on span at bounding box center [249, 292] width 7 height 10
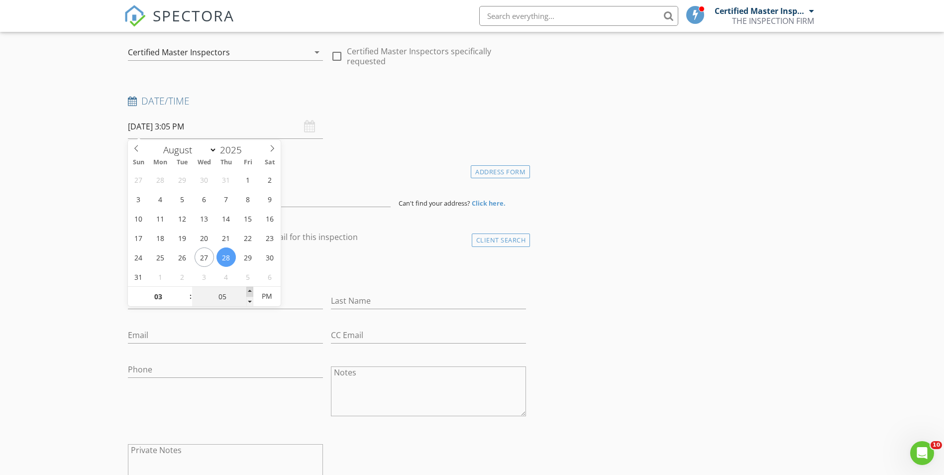
type input "10"
type input "08/28/2025 3:10 PM"
click at [249, 288] on span at bounding box center [249, 292] width 7 height 10
type input "15"
type input "08/28/2025 3:15 PM"
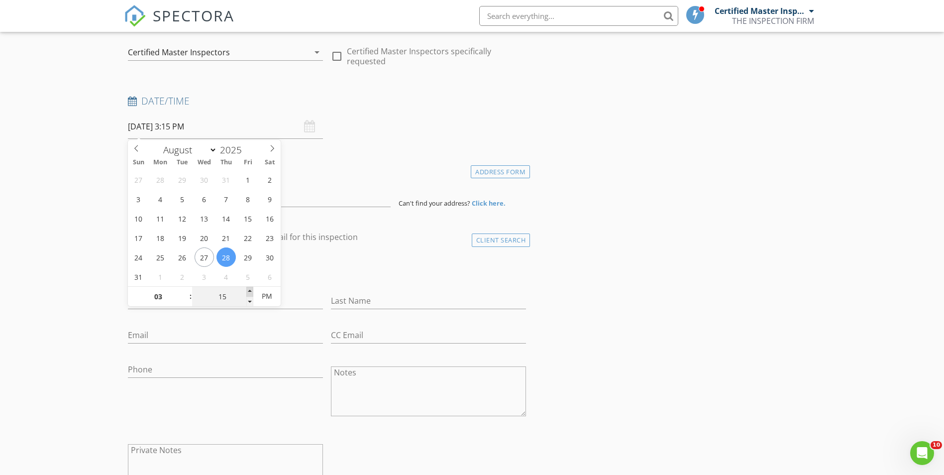
click at [249, 288] on span at bounding box center [249, 292] width 7 height 10
type input "20"
type input "08/28/2025 3:20 PM"
click at [249, 288] on span at bounding box center [249, 292] width 7 height 10
type input "25"
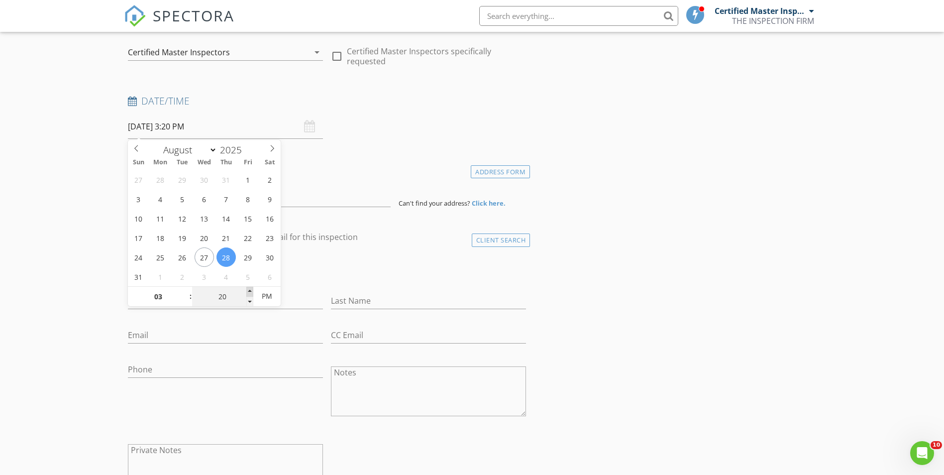
type input "08/28/2025 3:25 PM"
click at [249, 288] on span at bounding box center [249, 292] width 7 height 10
type input "30"
type input "08/28/2025 3:30 PM"
click at [249, 288] on span at bounding box center [249, 292] width 7 height 10
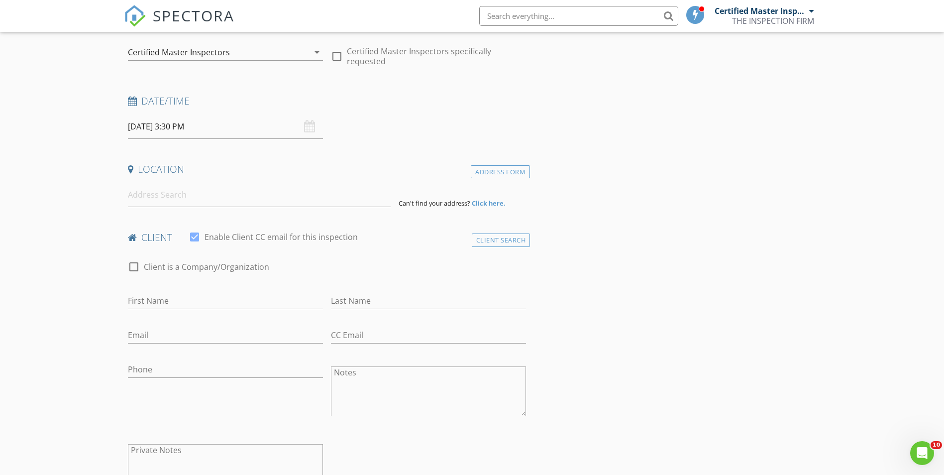
click at [343, 274] on div "check_box_outline_blank Client is a Company/Organization" at bounding box center [327, 272] width 398 height 26
click at [193, 301] on input "First Name" at bounding box center [225, 301] width 195 height 16
paste input "[PERSON_NAME]"
type input "[PERSON_NAME]"
click at [199, 197] on input at bounding box center [259, 195] width 263 height 24
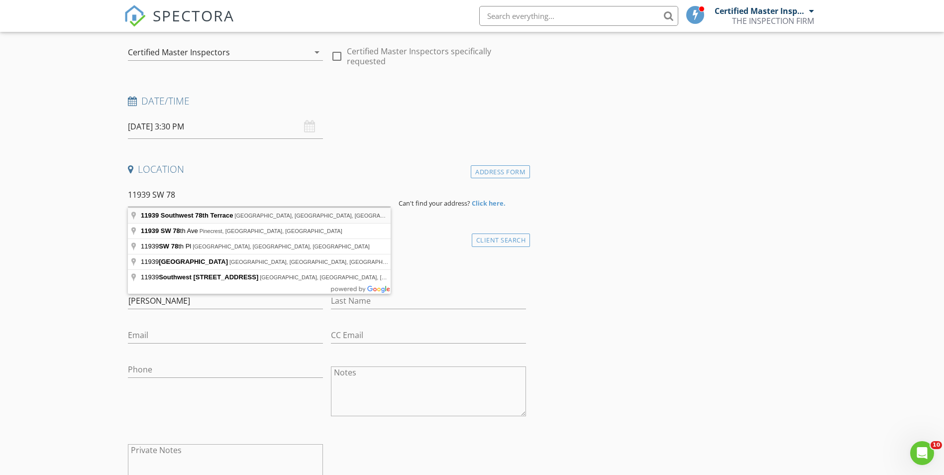
type input "11939 Southwest 78th Terrace, Miami, FL, USA"
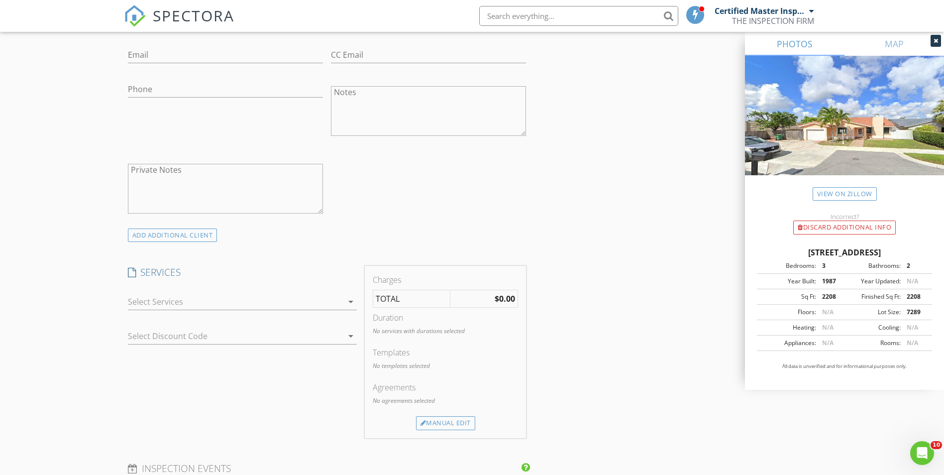
scroll to position [597, 0]
click at [175, 296] on div at bounding box center [235, 297] width 215 height 16
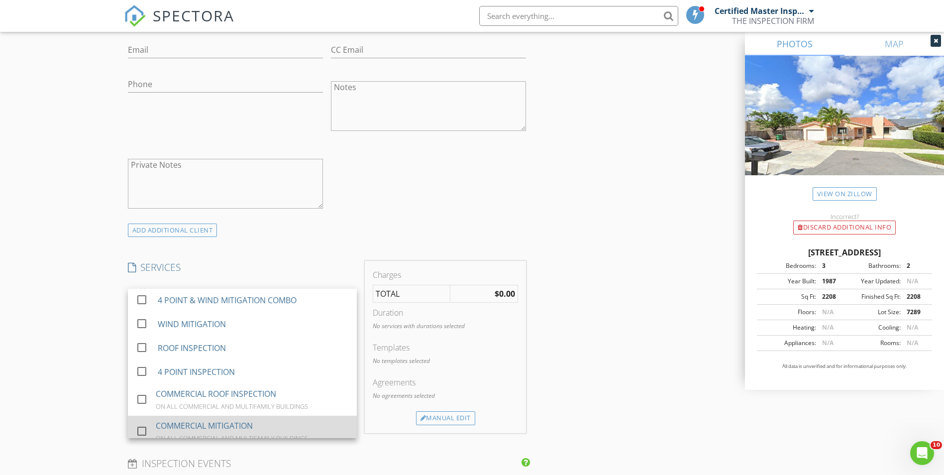
scroll to position [0, 0]
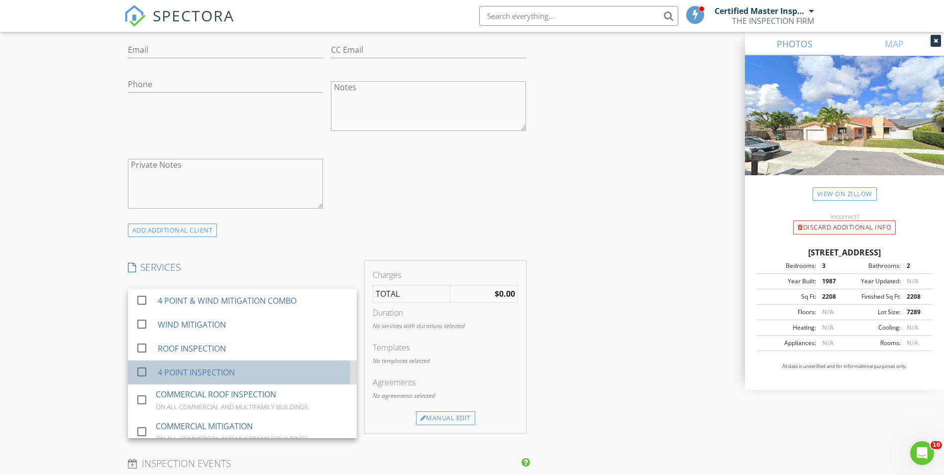
click at [197, 369] on div "4 POINT INSPECTION" at bounding box center [195, 372] width 77 height 12
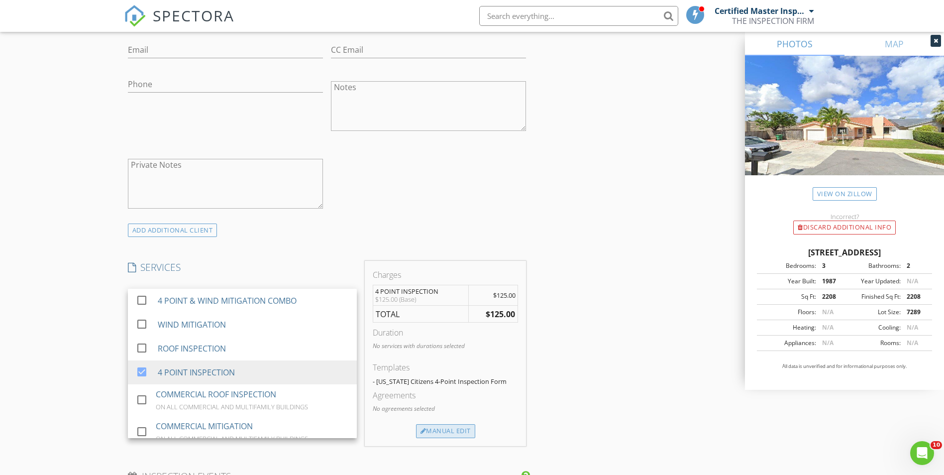
click at [448, 429] on div "Manual Edit" at bounding box center [445, 431] width 59 height 14
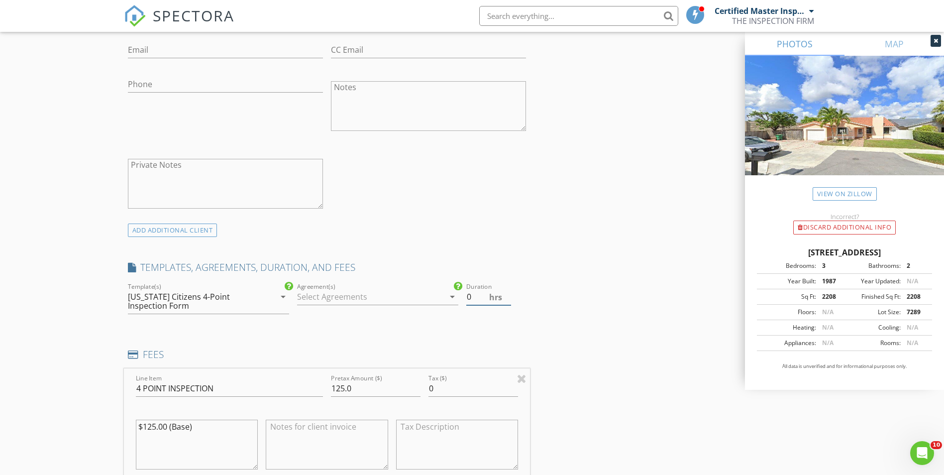
click at [476, 296] on input "0" at bounding box center [488, 297] width 45 height 16
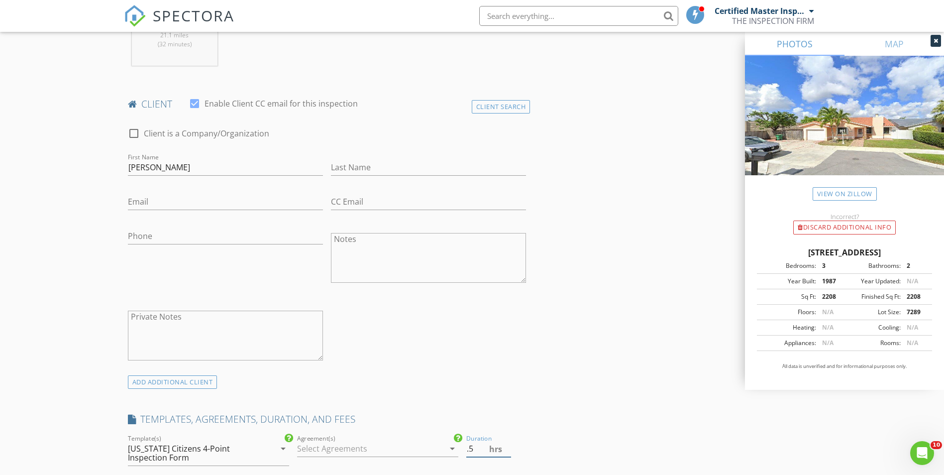
scroll to position [428, 0]
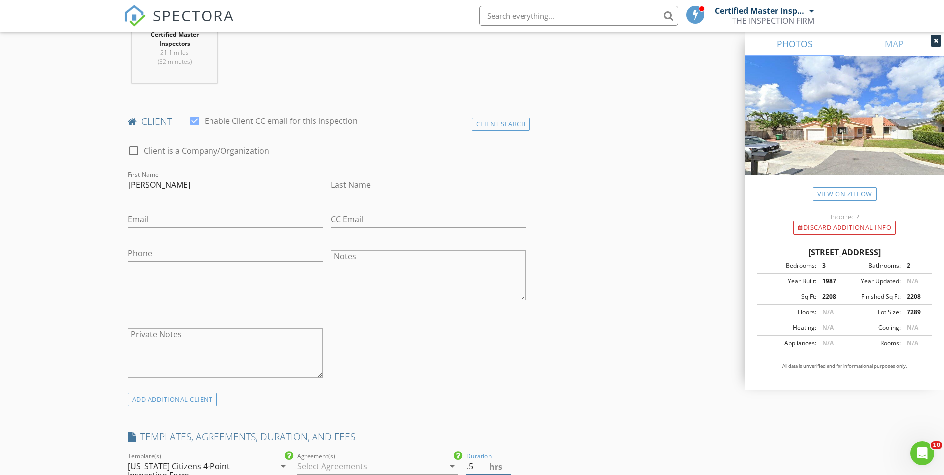
type input ".5"
click at [181, 255] on input "Phone" at bounding box center [225, 253] width 195 height 16
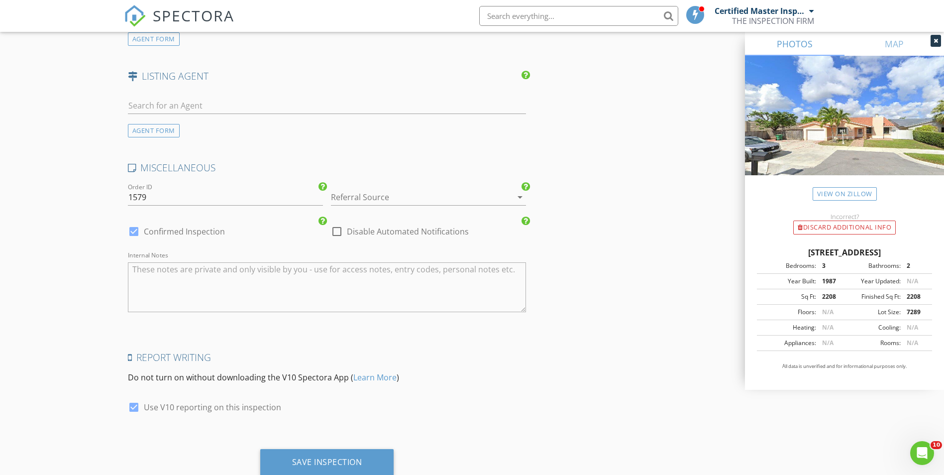
scroll to position [1423, 0]
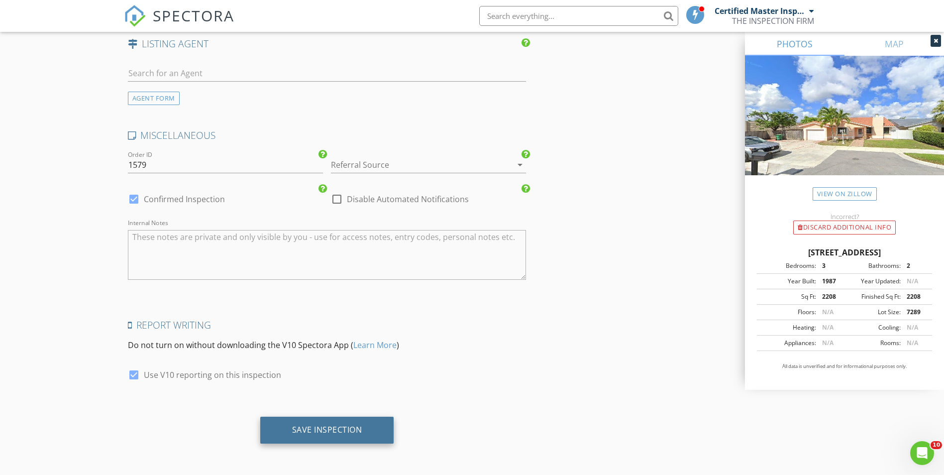
type input "[PHONE_NUMBER]"
click at [329, 426] on div "Save Inspection" at bounding box center [327, 429] width 70 height 10
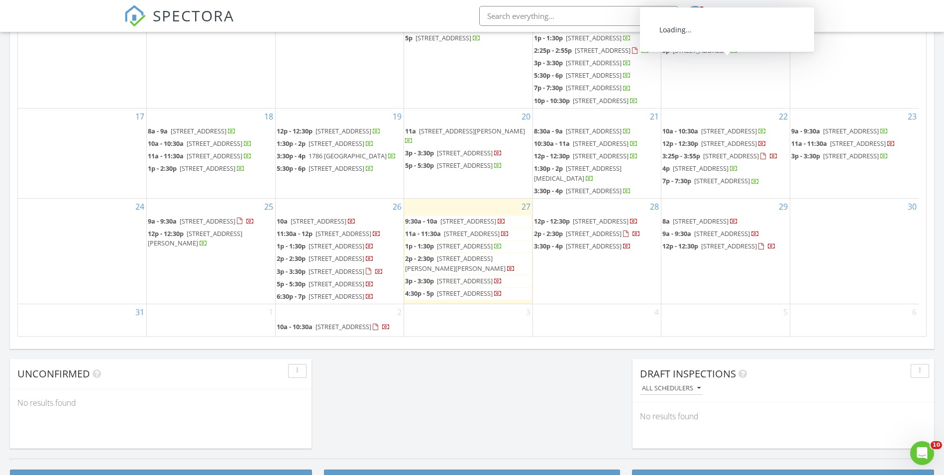
scroll to position [511, 0]
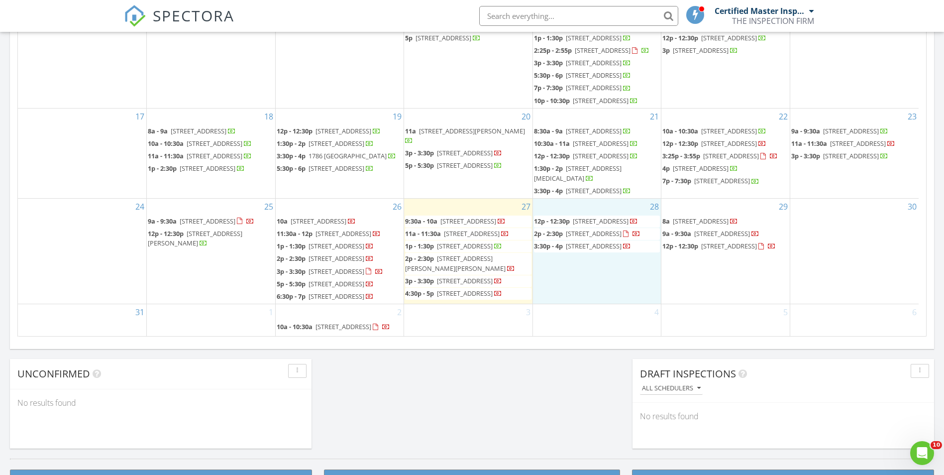
click at [591, 228] on div "28 12p - 12:30p [STREET_ADDRESS] 2p - 2:30p [STREET_ADDRESS] 3:30p - 4p [STREET…" at bounding box center [597, 250] width 128 height 105
